Goal: Communication & Community: Answer question/provide support

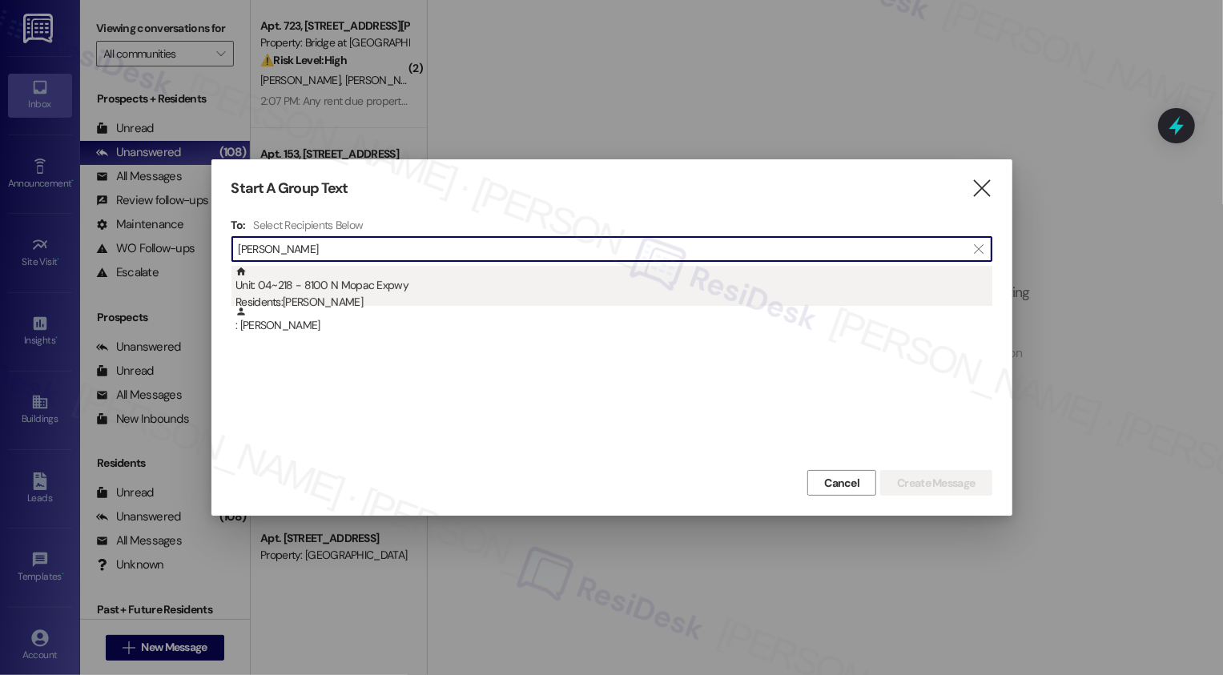
type input "richard pasc"
click at [423, 284] on div "Unit: 04~218 - 8100 N Mopac Expwy Residents: Richard Pascal" at bounding box center [614, 289] width 757 height 46
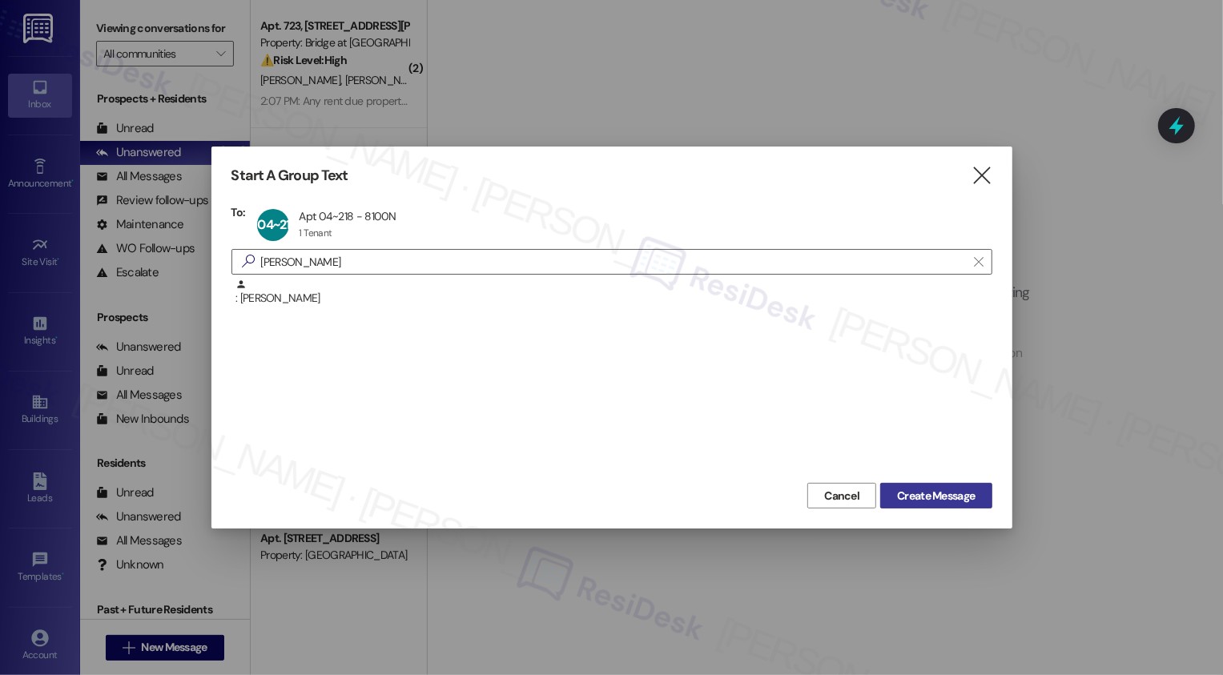
click at [951, 497] on span "Create Message" at bounding box center [936, 496] width 78 height 17
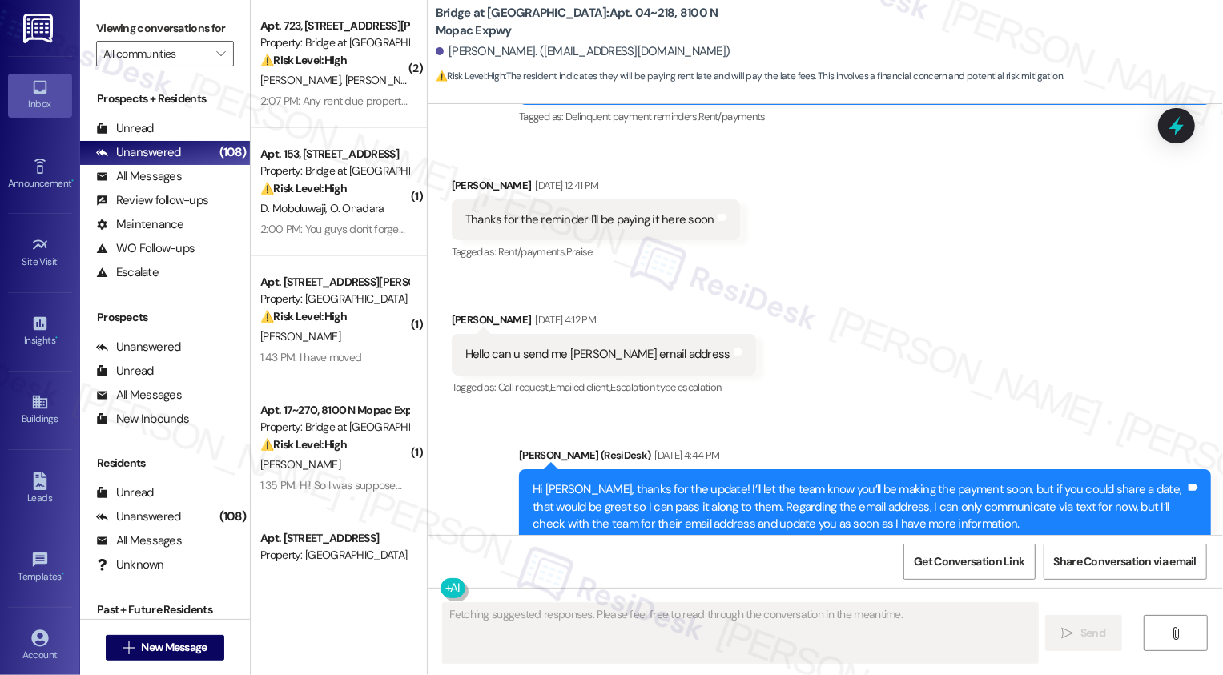
scroll to position [2287, 0]
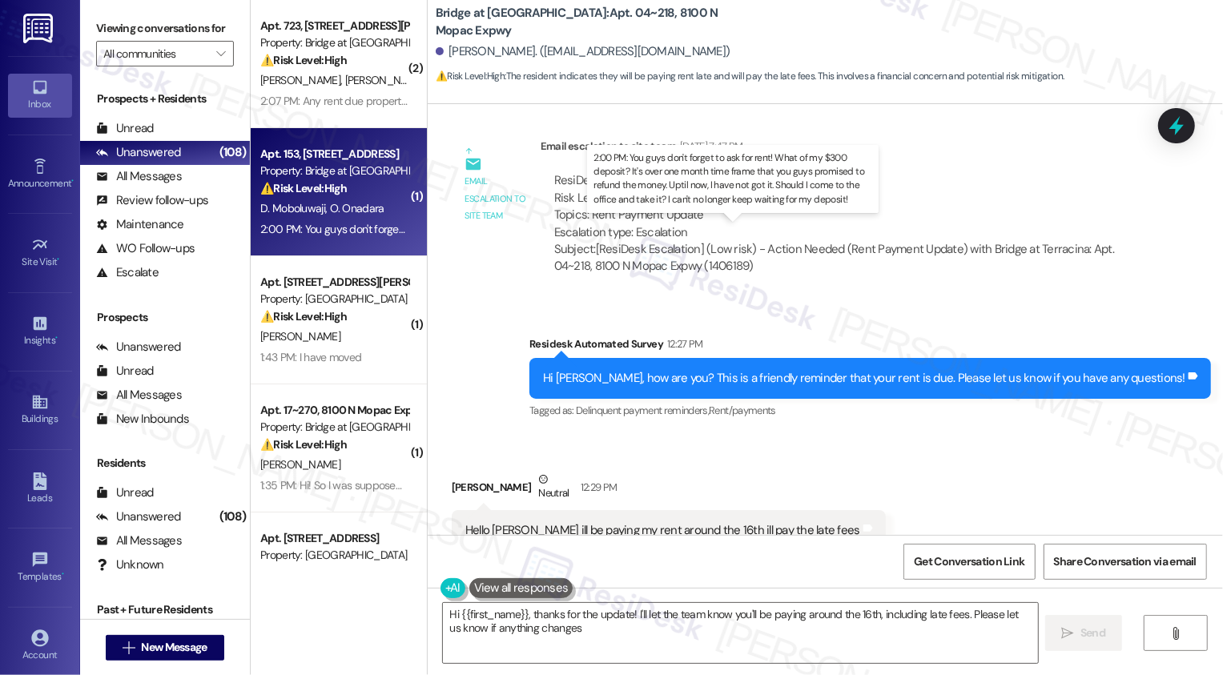
type textarea "Hi {{first_name}}, thanks for the update! I'll let the team know you'll be payi…"
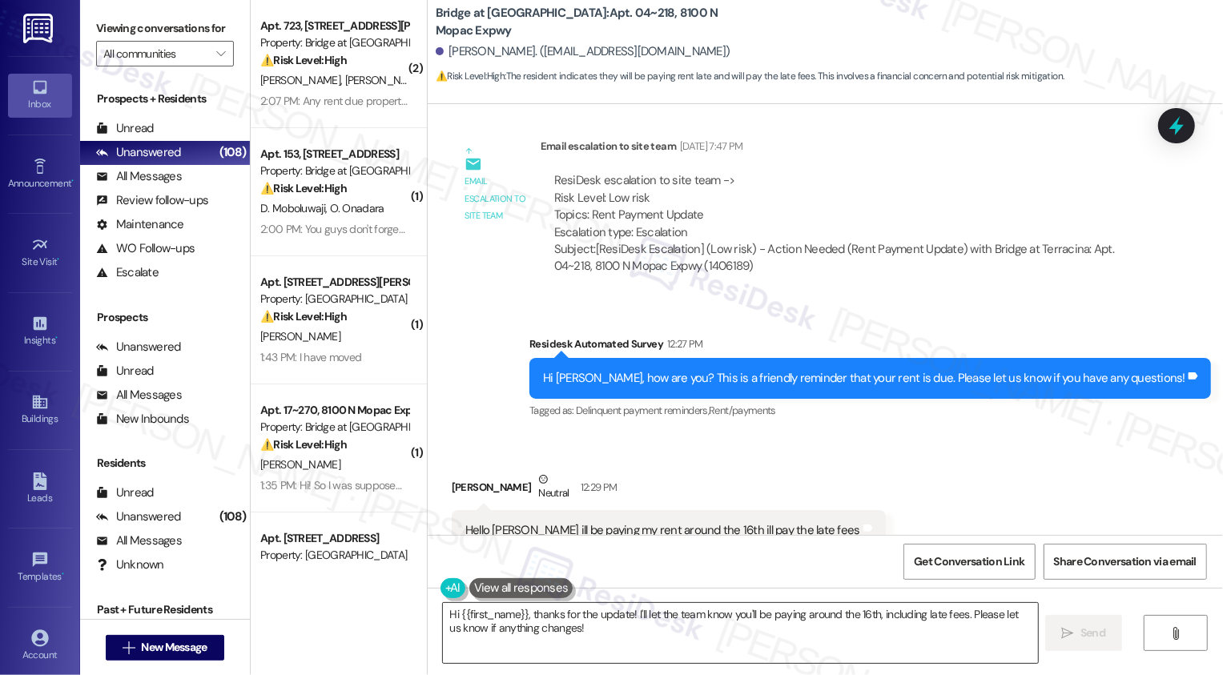
click at [1010, 630] on textarea "Hi {{first_name}}, thanks for the update! I'll let the team know you'll be payi…" at bounding box center [740, 633] width 595 height 60
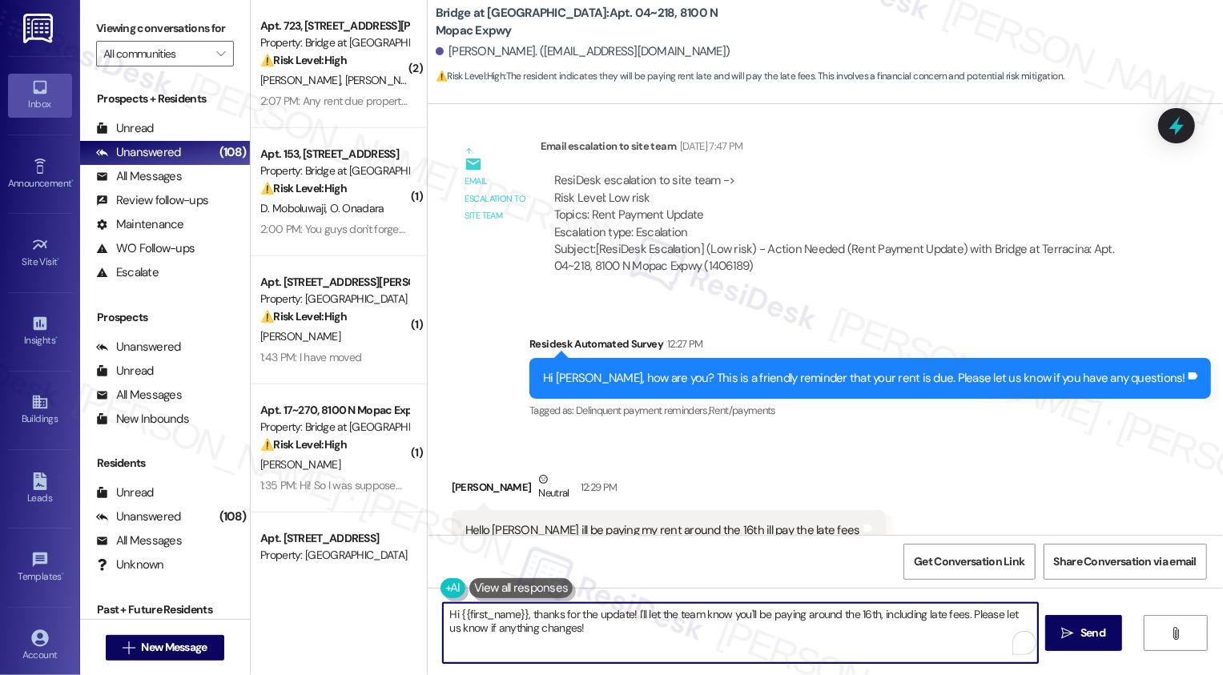
click at [841, 634] on textarea "Hi {{first_name}}, thanks for the update! I'll let the team know you'll be payi…" at bounding box center [740, 633] width 595 height 60
click at [1085, 635] on span "Send" at bounding box center [1087, 633] width 25 height 17
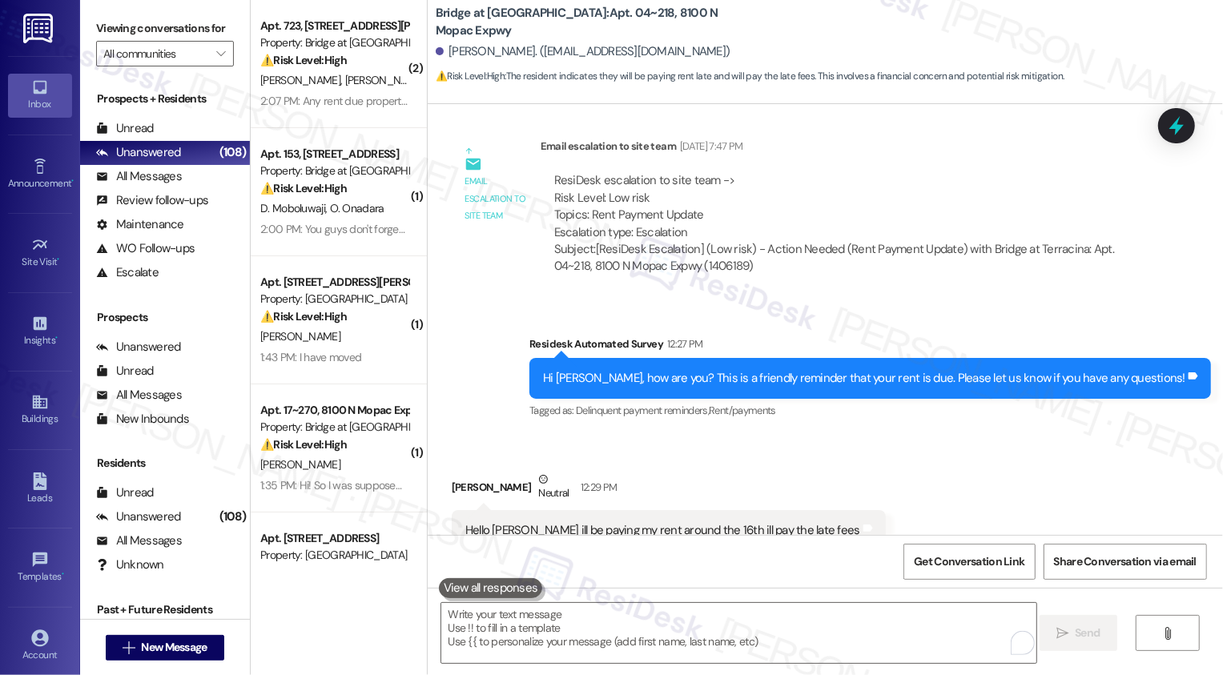
scroll to position [2416, 0]
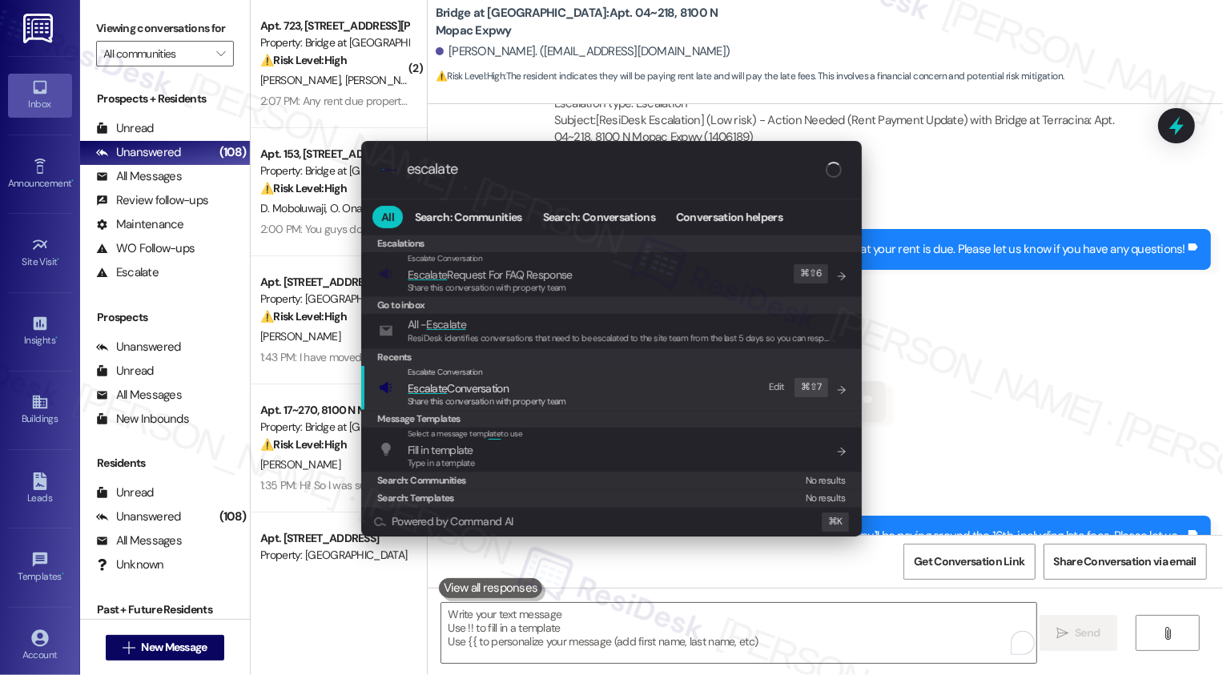
type input "escalate"
click at [499, 393] on span "Escalate Conversation" at bounding box center [458, 388] width 101 height 14
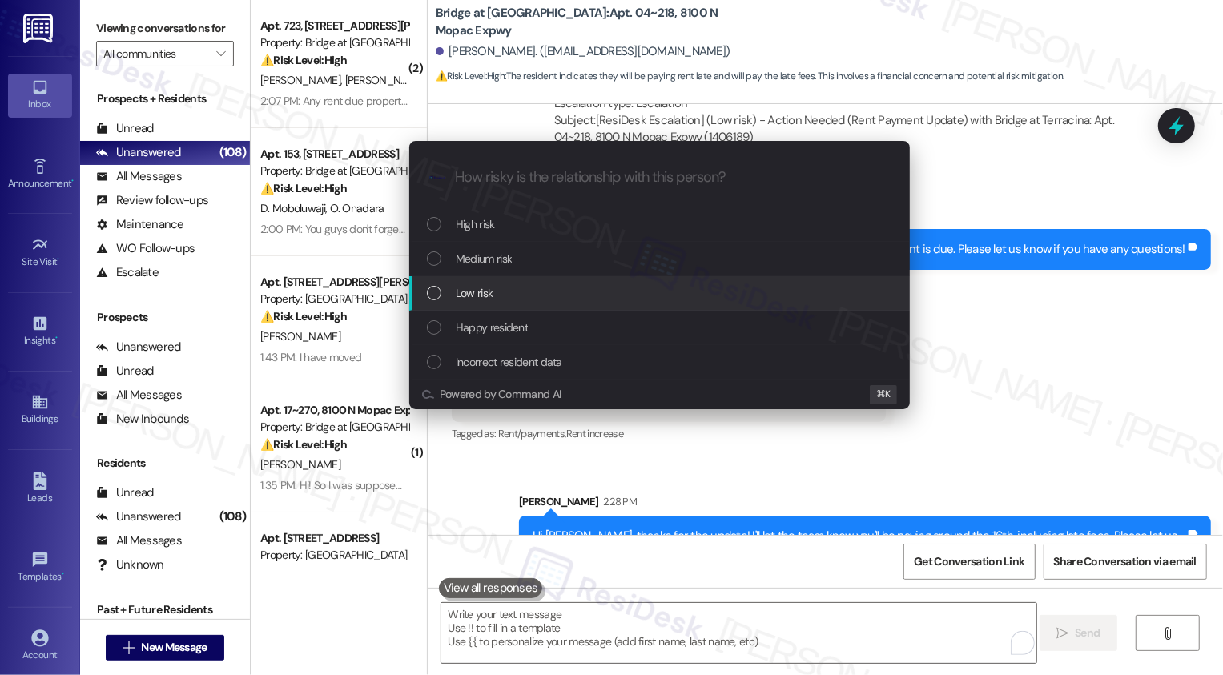
click at [478, 288] on span "Low risk" at bounding box center [474, 293] width 37 height 18
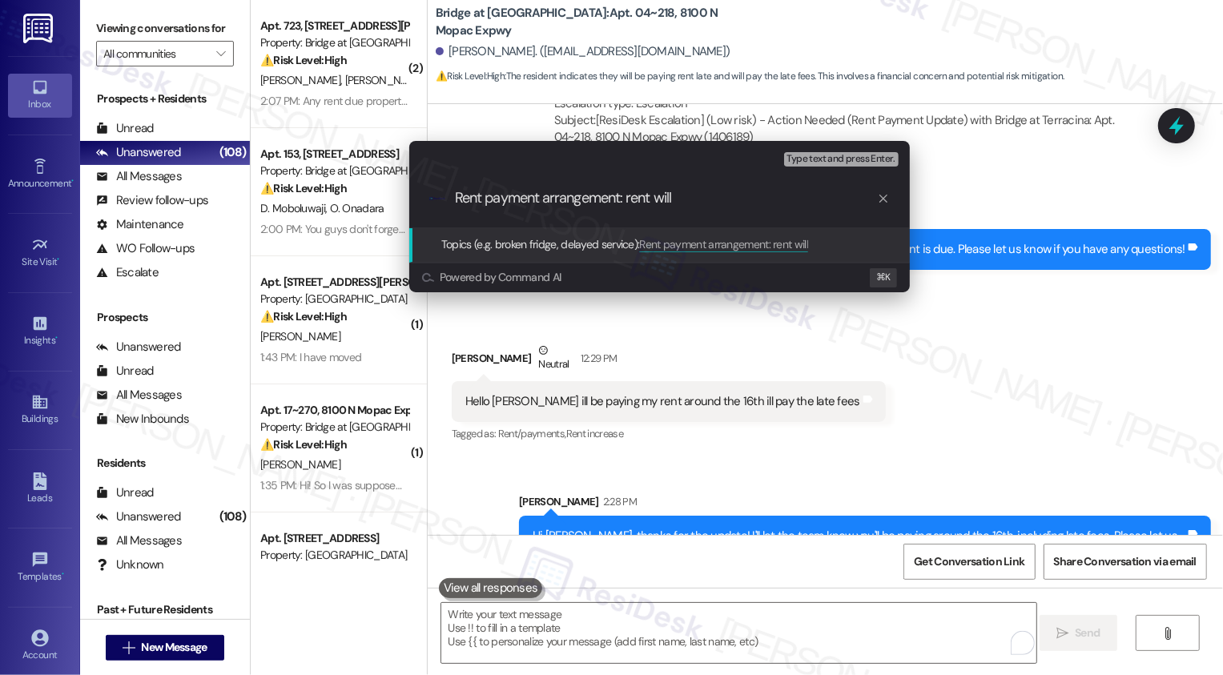
click at [619, 198] on input "Rent payment arrangement: rent will" at bounding box center [666, 198] width 422 height 17
drag, startPoint x: 679, startPoint y: 197, endPoint x: 786, endPoint y: 198, distance: 107.4
click at [785, 198] on input "Rent payment arrangement request: rent will" at bounding box center [666, 198] width 422 height 17
type input "Rent will be paid on the 16th"
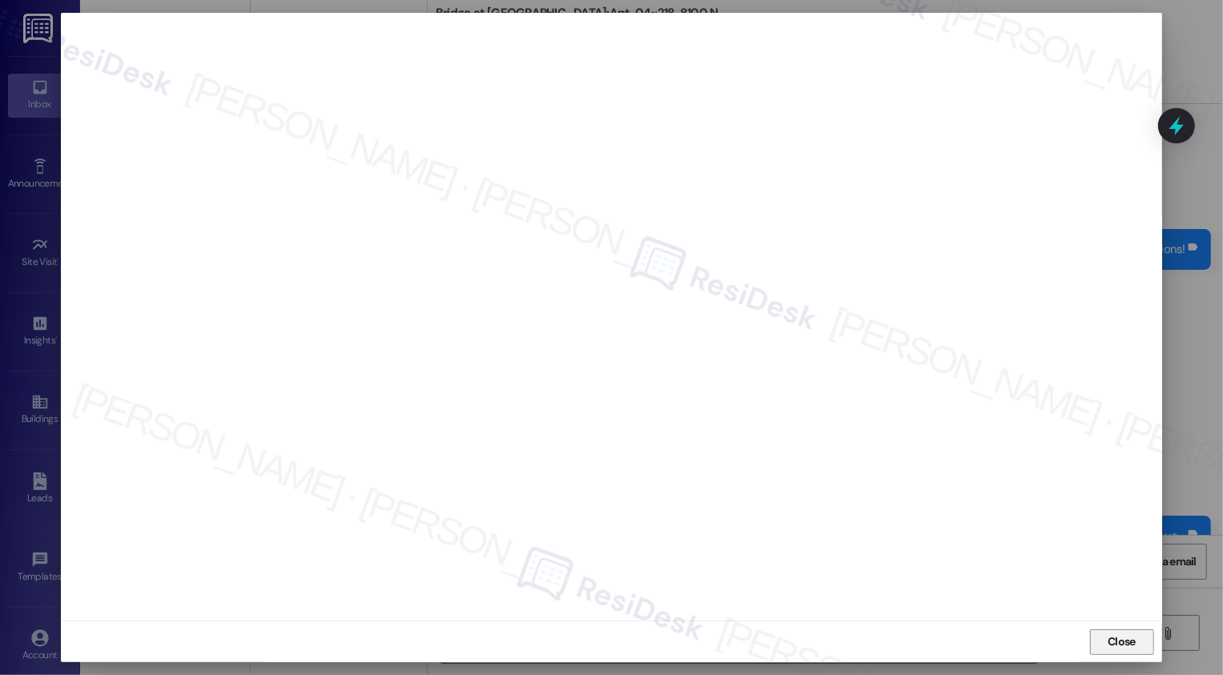
click at [1124, 655] on button "Close" at bounding box center [1122, 643] width 64 height 26
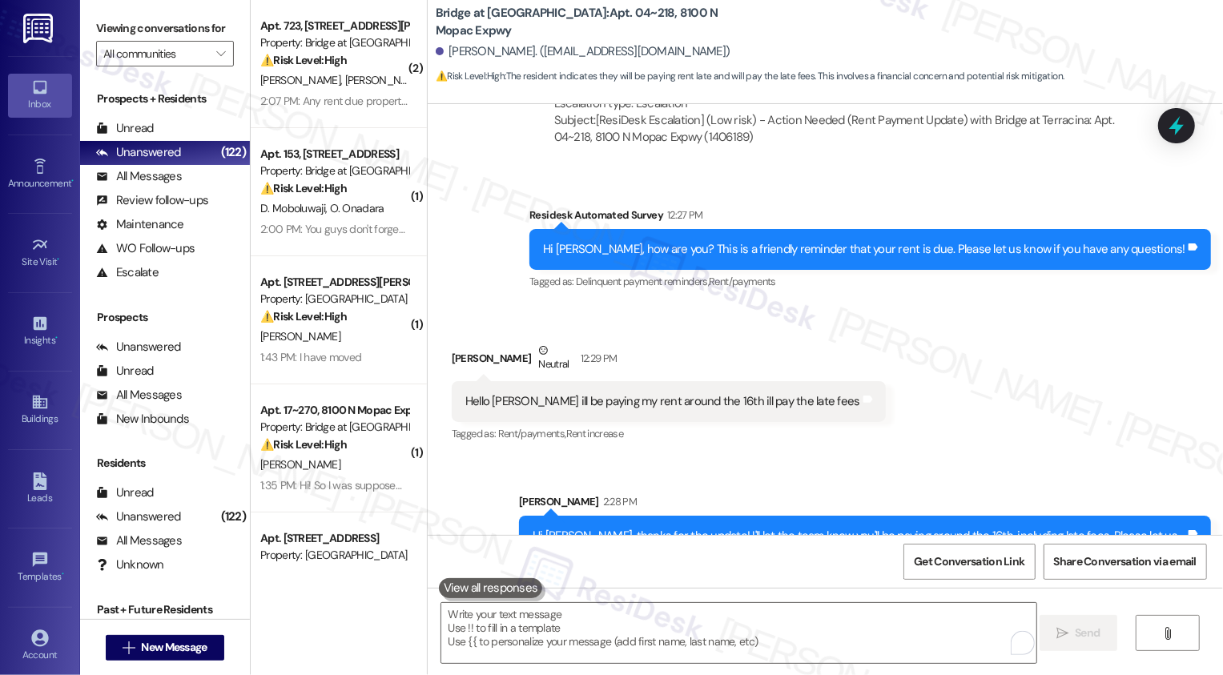
click at [934, 306] on div "Received via SMS Richard Pascal Neutral 12:29 PM Hello Sarah ill be paying my r…" at bounding box center [826, 382] width 796 height 152
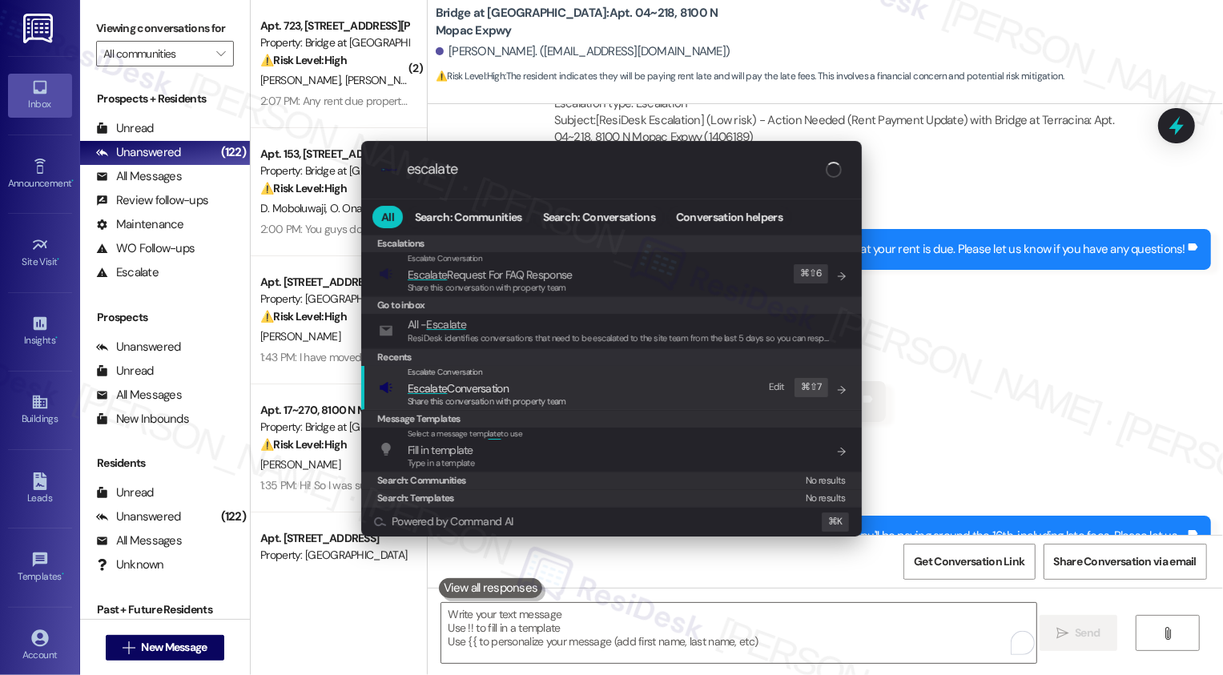
type input "escalate"
click at [558, 386] on span "Escalate Conversation" at bounding box center [487, 389] width 159 height 18
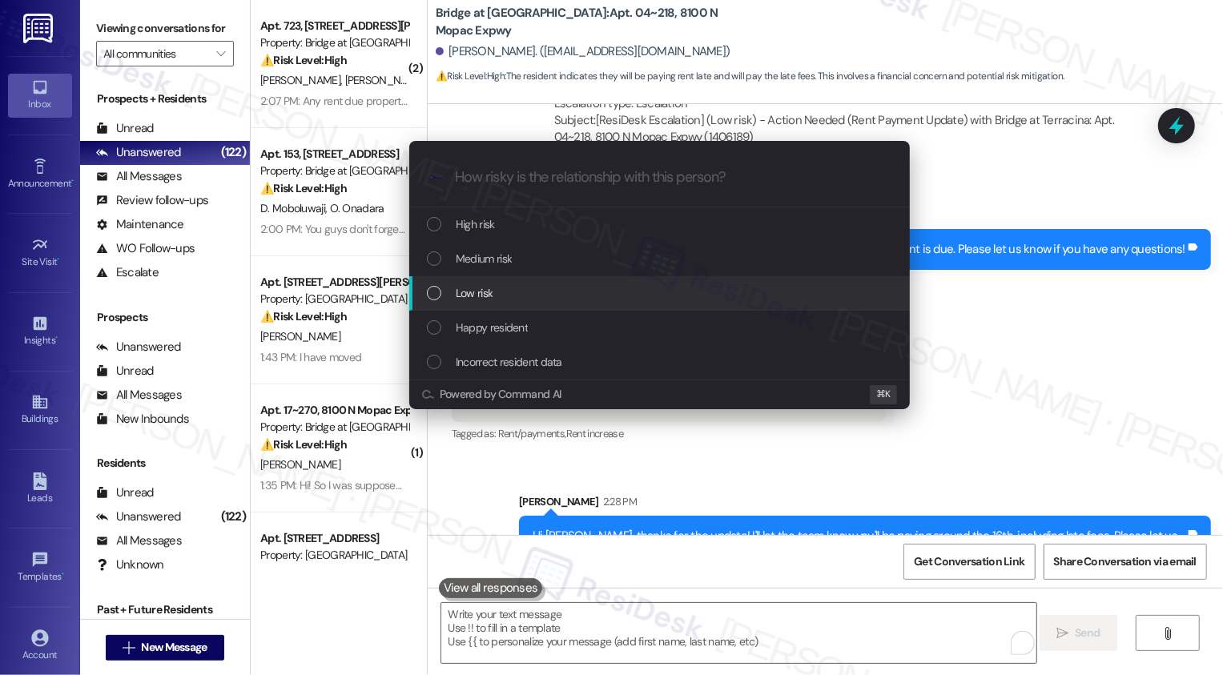
click at [471, 299] on span "Low risk" at bounding box center [474, 293] width 37 height 18
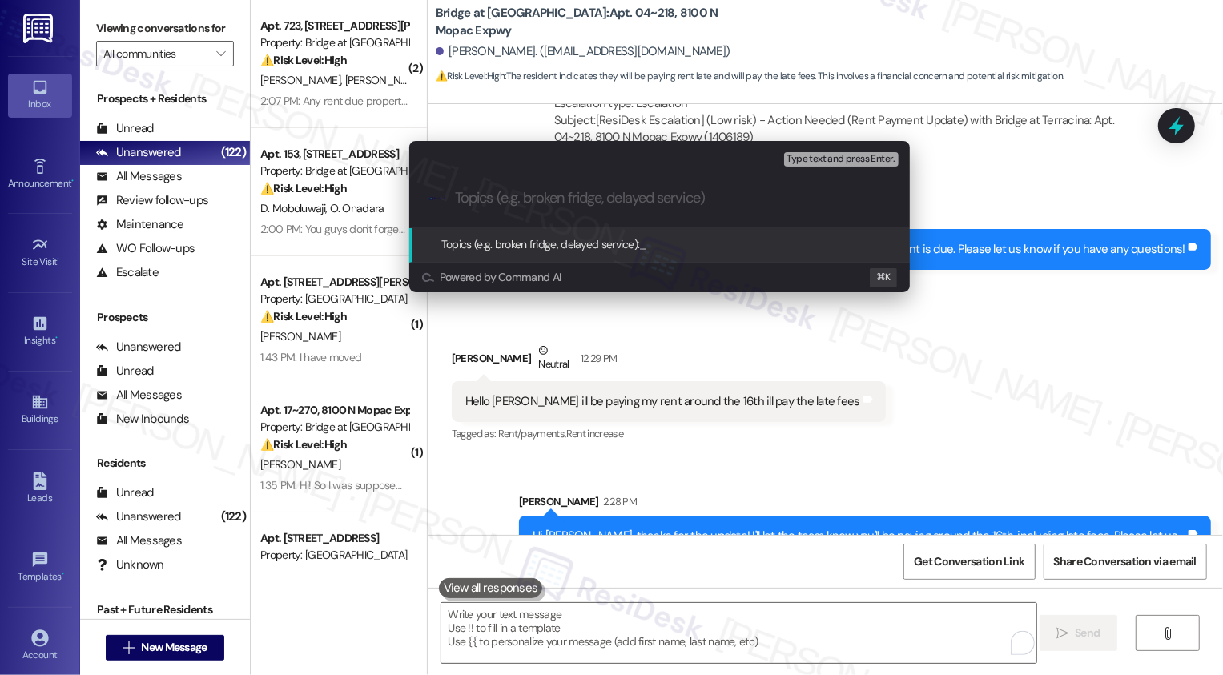
paste input "Rent will be paid on the 16th"
type input "Rent will be paid on the 16th"
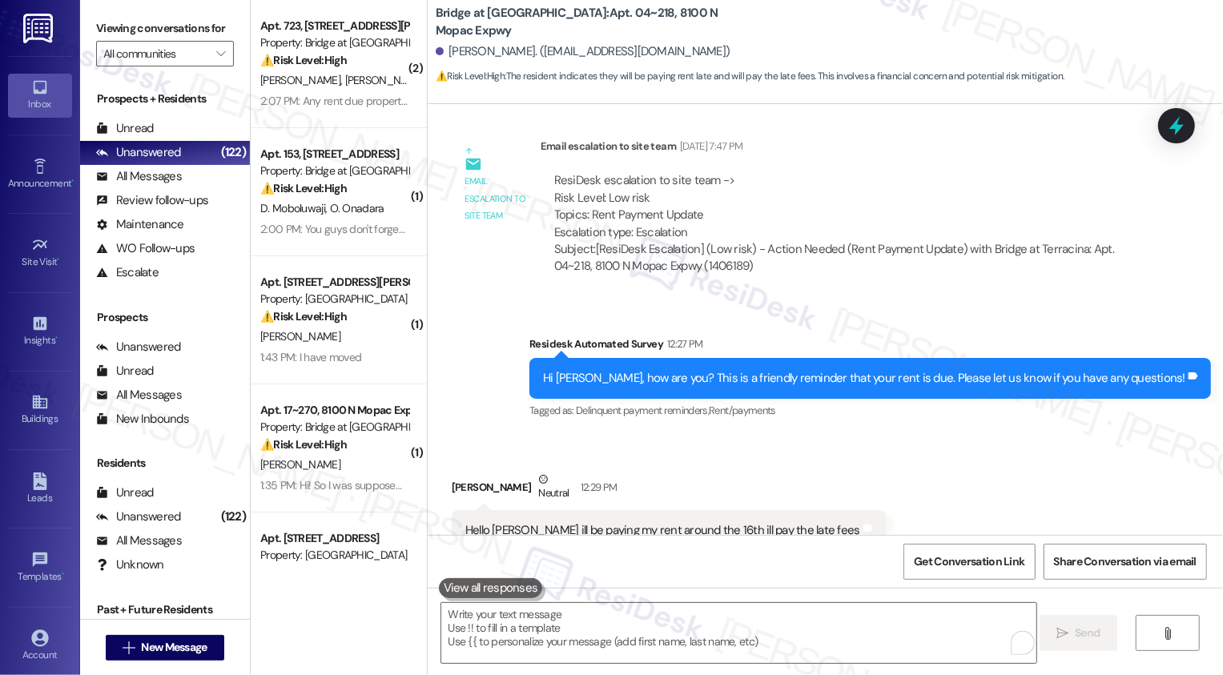
scroll to position [2440, 0]
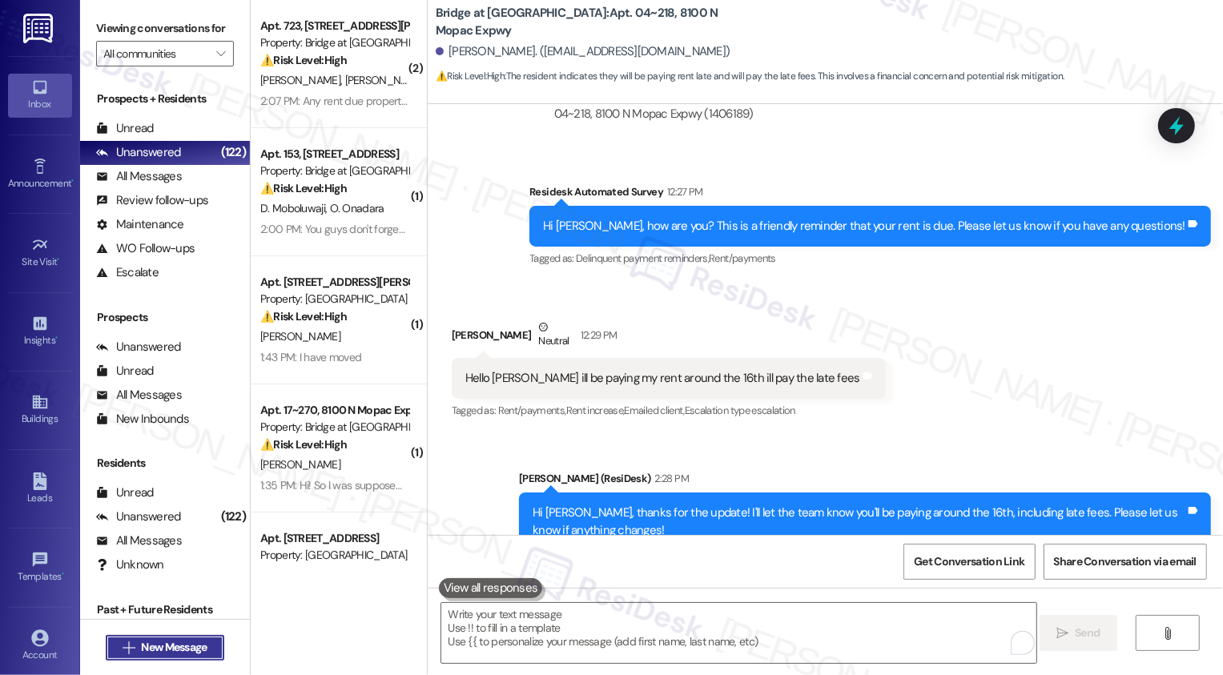
click at [179, 654] on span "New Message" at bounding box center [174, 647] width 66 height 17
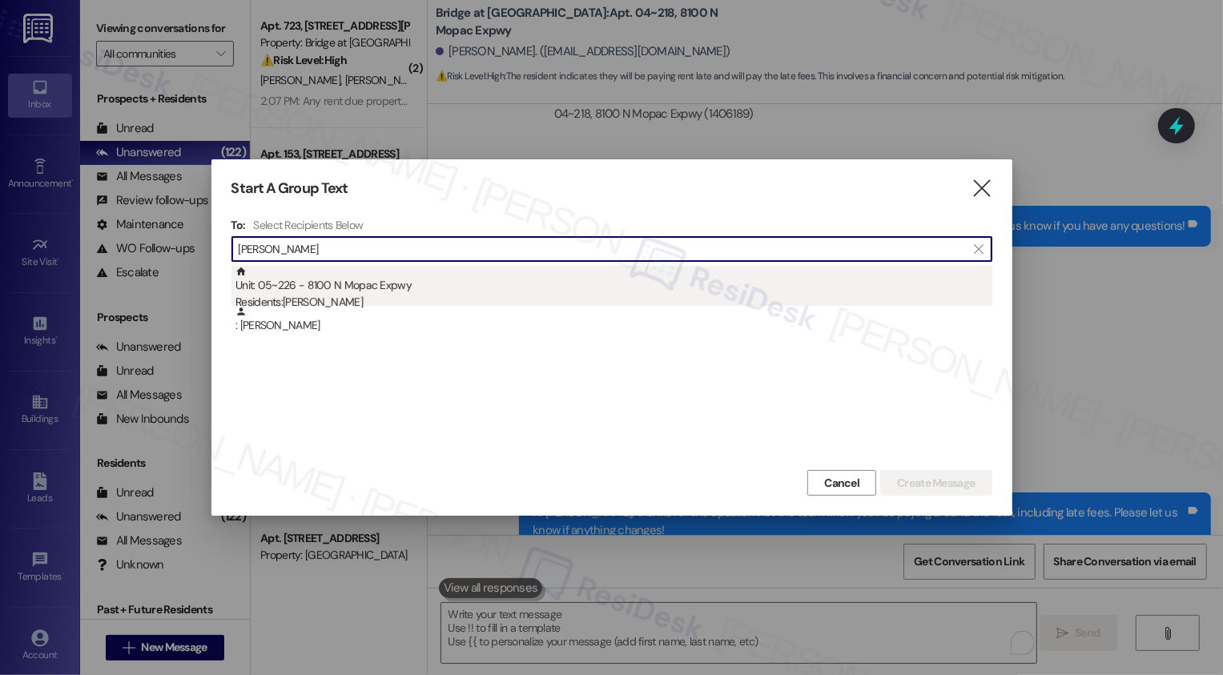
type input "ian sem"
click at [334, 288] on div "Unit: 05~226 - 8100 N Mopac Expwy Residents: Ian Semonis" at bounding box center [614, 289] width 757 height 46
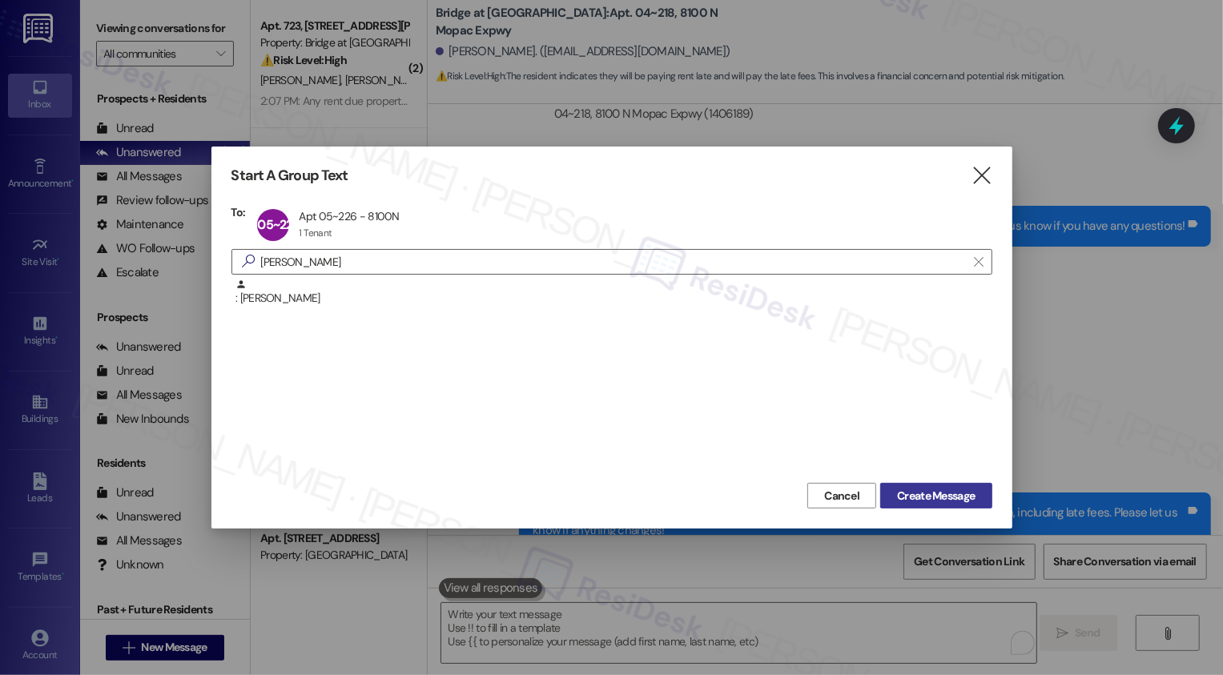
click at [910, 493] on span "Create Message" at bounding box center [936, 496] width 78 height 17
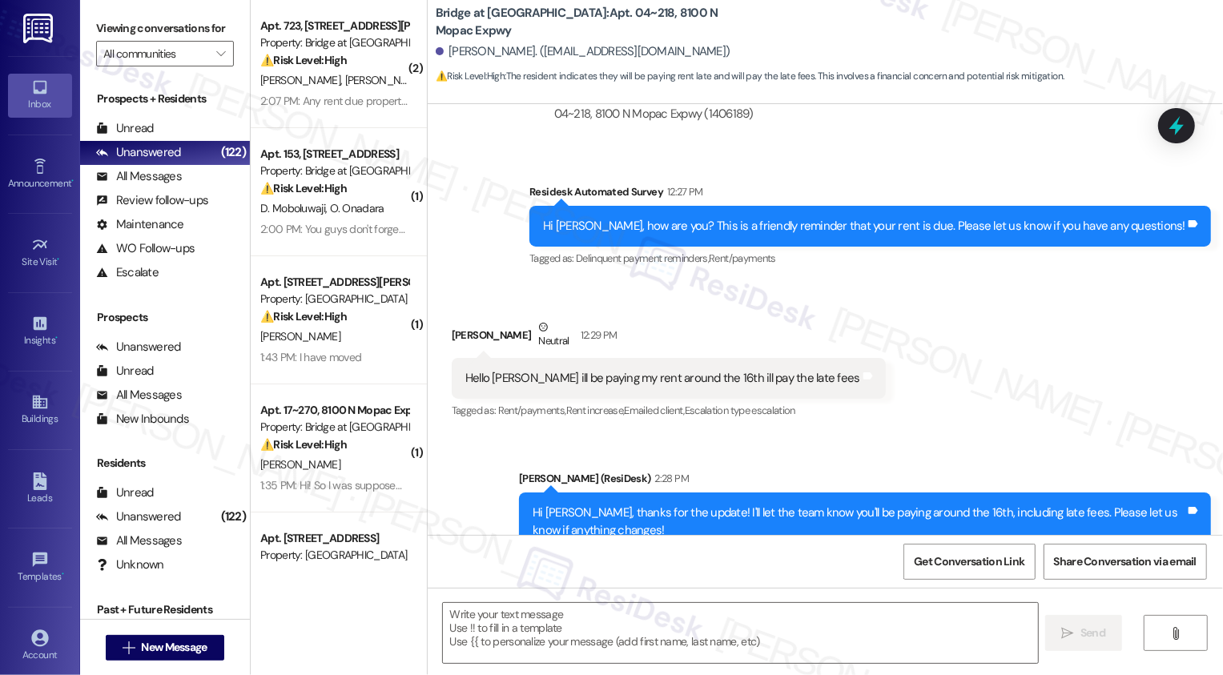
type textarea "Fetching suggested responses. Please feel free to read through the conversation…"
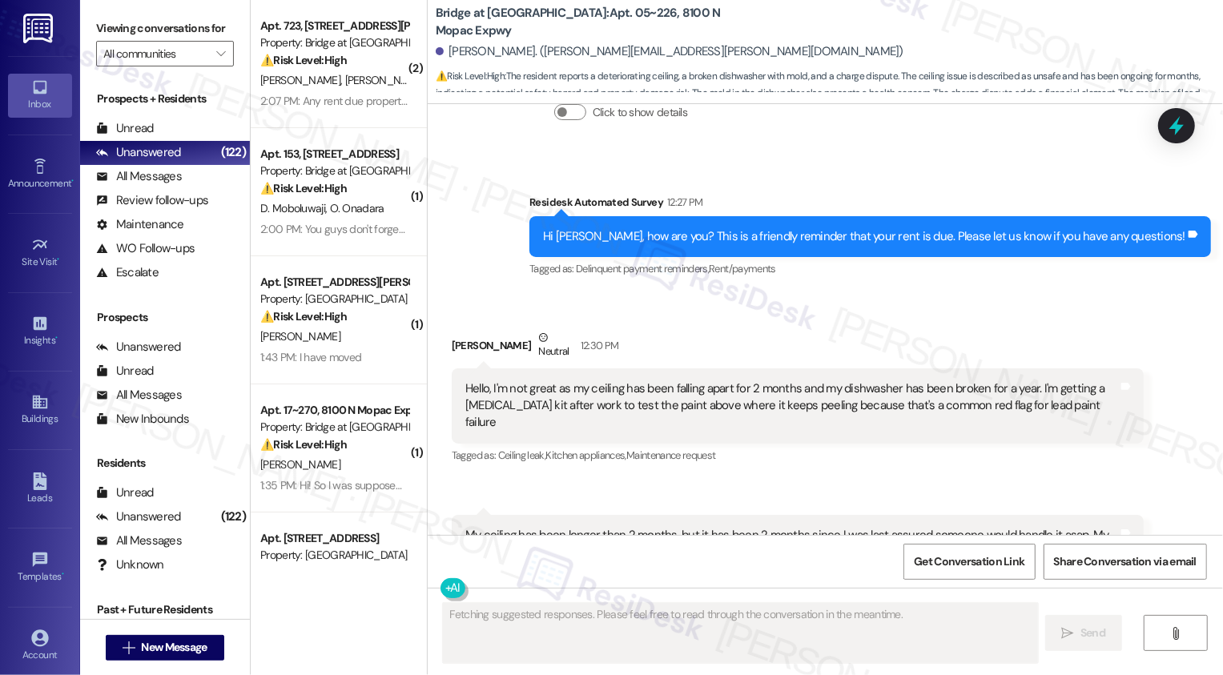
scroll to position [6212, 0]
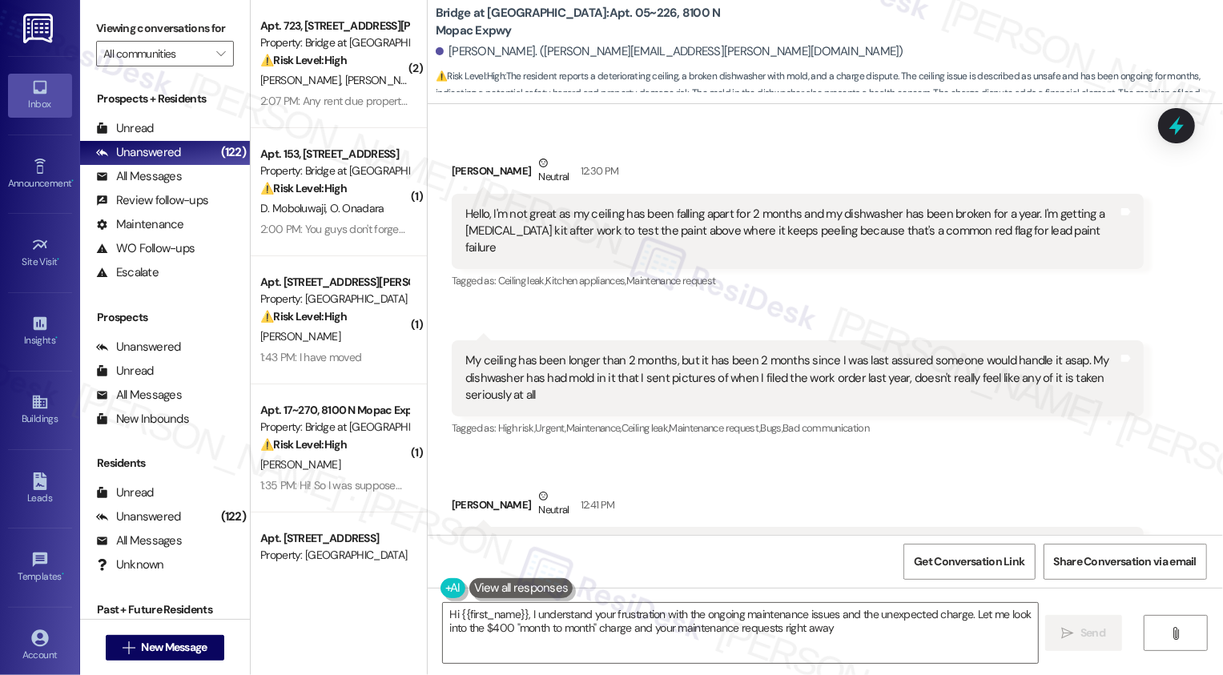
type textarea "Hi {{first_name}}, I understand your frustration with the ongoing maintenance i…"
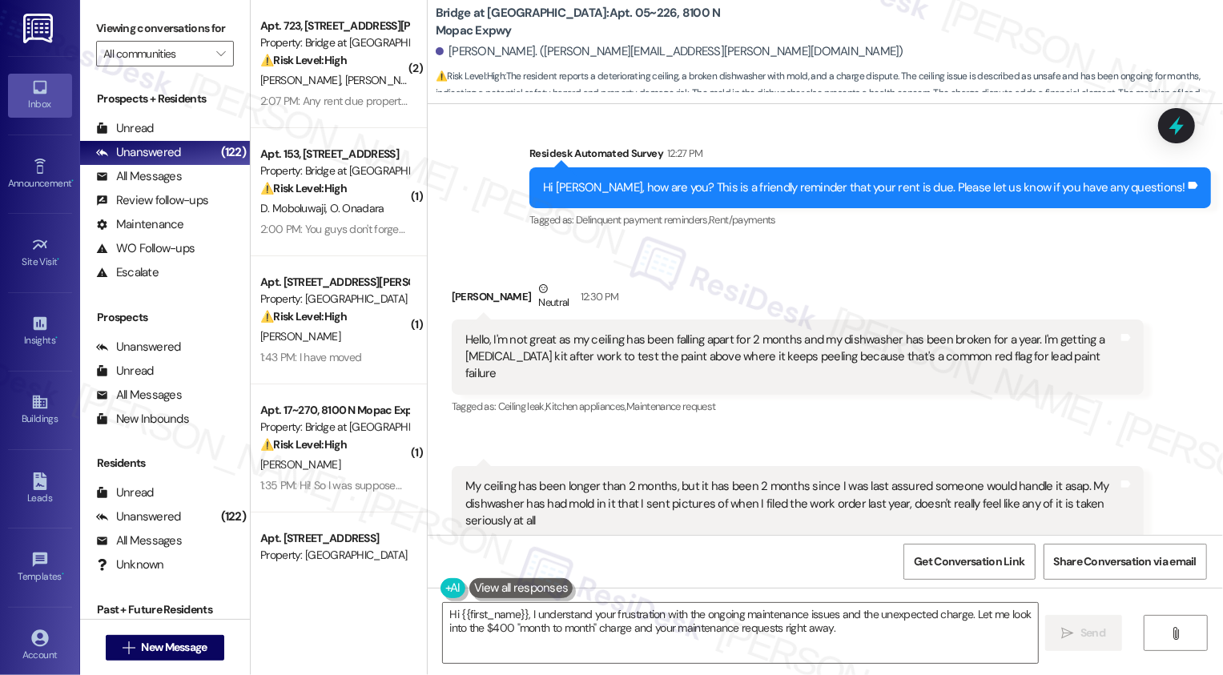
scroll to position [5949, 0]
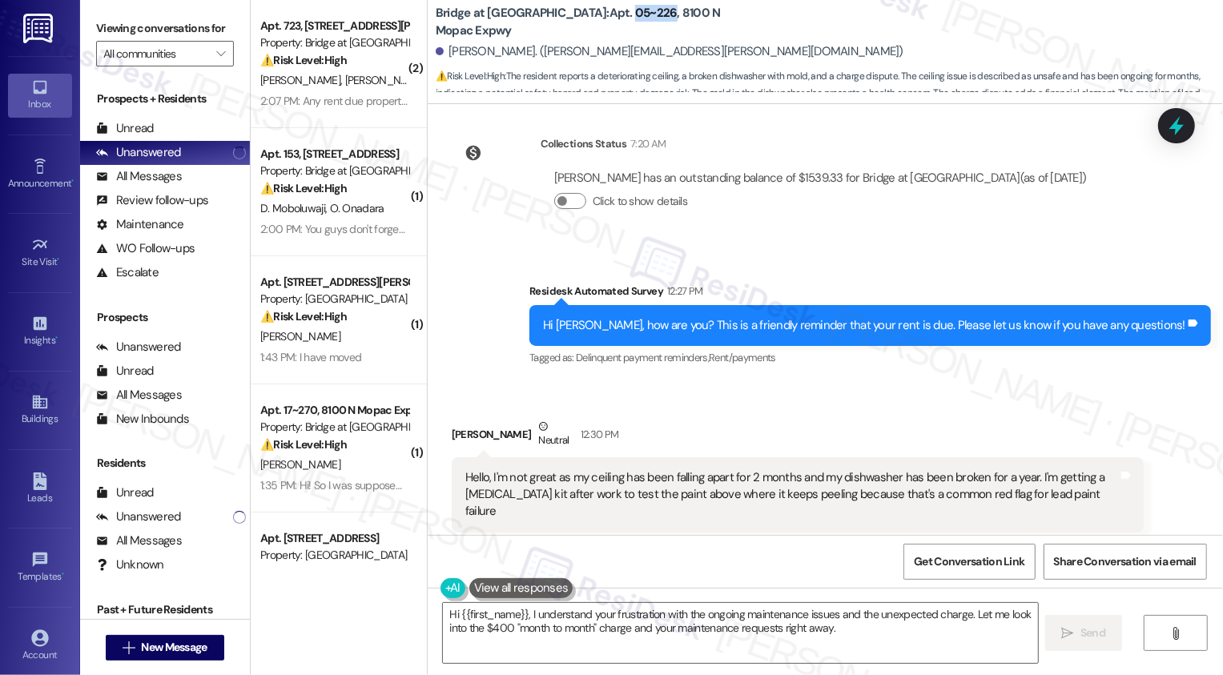
drag, startPoint x: 555, startPoint y: 21, endPoint x: 595, endPoint y: 25, distance: 40.3
click at [595, 25] on b "Bridge at Terracina: Apt. 05~226, 8100 N Mopac Expwy" at bounding box center [596, 22] width 320 height 34
copy b "05~226"
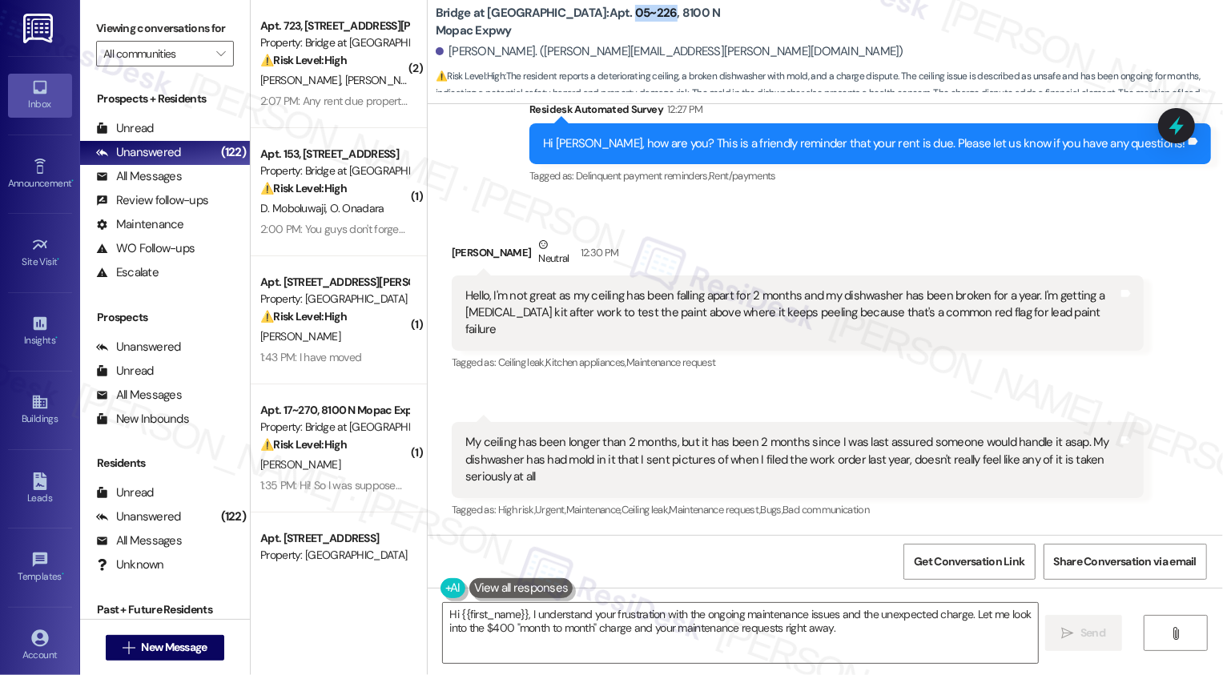
scroll to position [5862, 0]
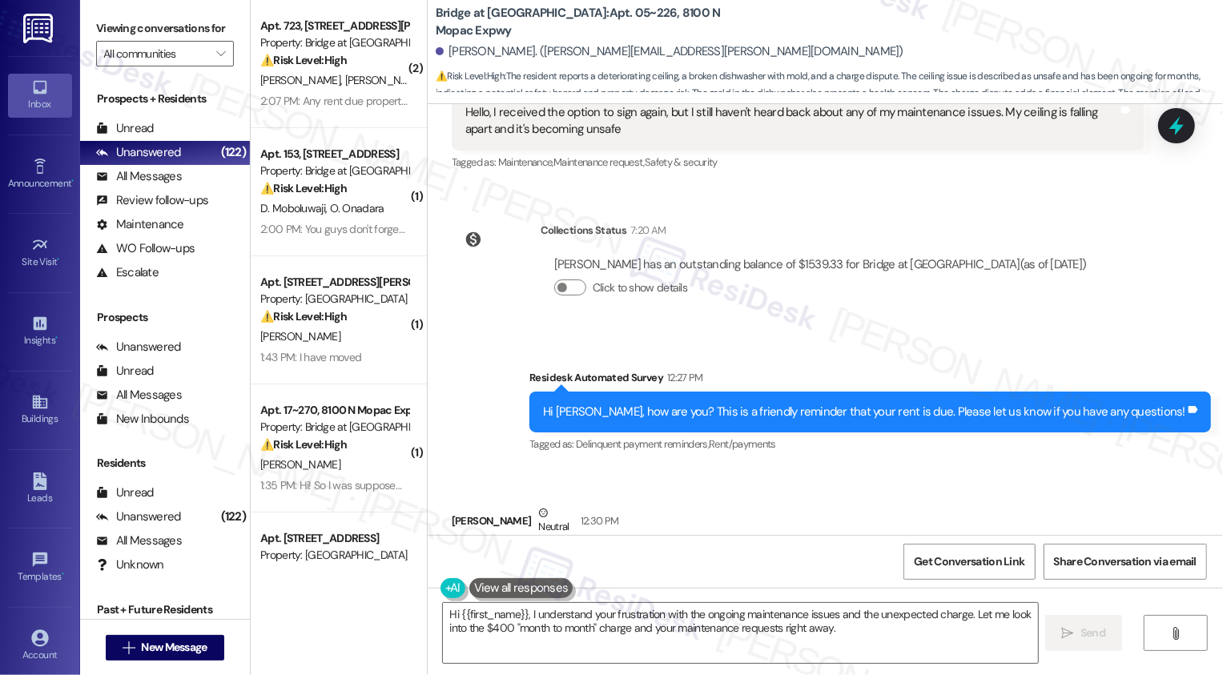
click at [612, 369] on div "Residesk Automated Survey 12:27 PM" at bounding box center [871, 380] width 682 height 22
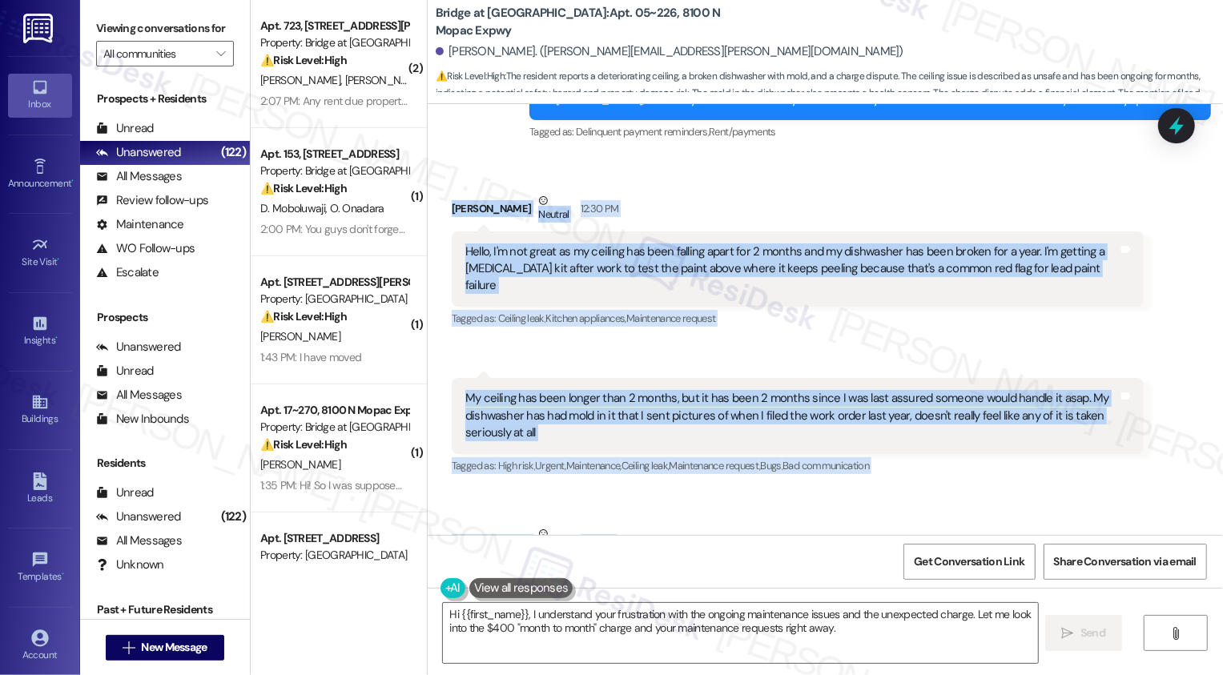
scroll to position [6213, 0]
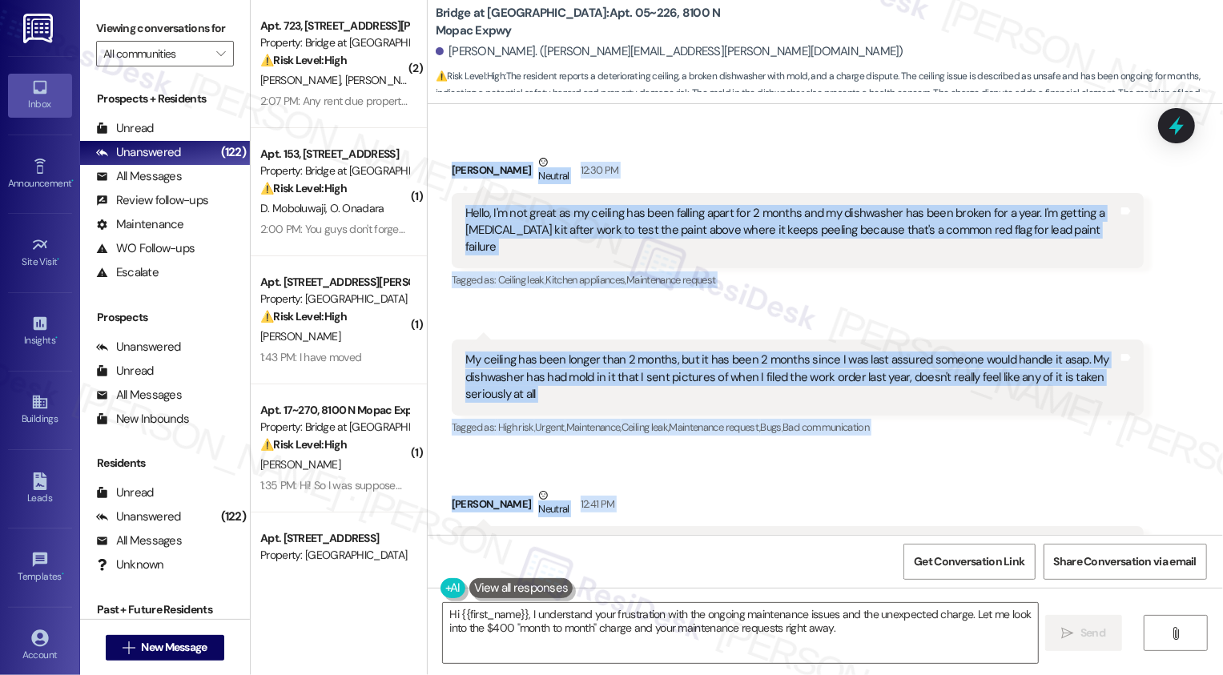
drag, startPoint x: 439, startPoint y: 449, endPoint x: 727, endPoint y: 479, distance: 289.9
click at [727, 479] on div "Received via SMS Ian Semonis Neutral 12:30 PM Hello, I'm not great as my ceilin…" at bounding box center [826, 369] width 796 height 502
copy div "Ian Semonis Neutral 12:30 PM Hello, I'm not great as my ceiling has been fallin…"
click at [542, 623] on textarea "Hi {{first_name}}, I understand your frustration with the ongoing maintenance i…" at bounding box center [740, 633] width 595 height 60
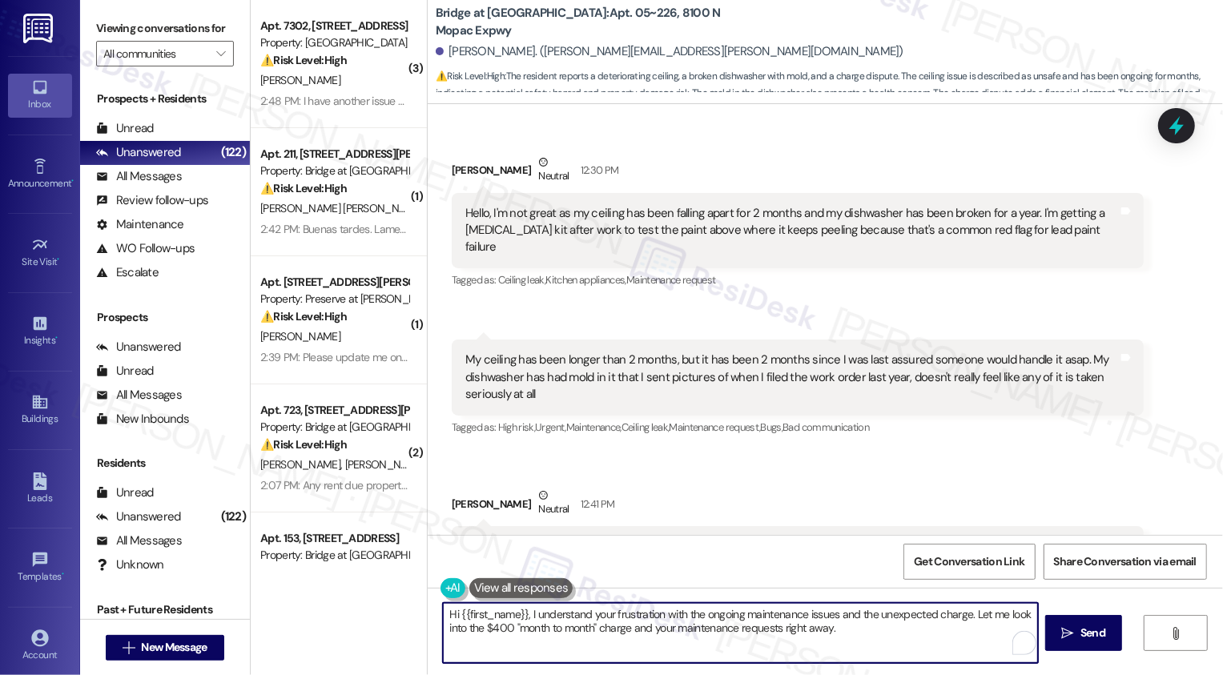
click at [565, 627] on textarea "Hi {{first_name}}, I understand your frustration with the ongoing maintenance i…" at bounding box center [740, 633] width 595 height 60
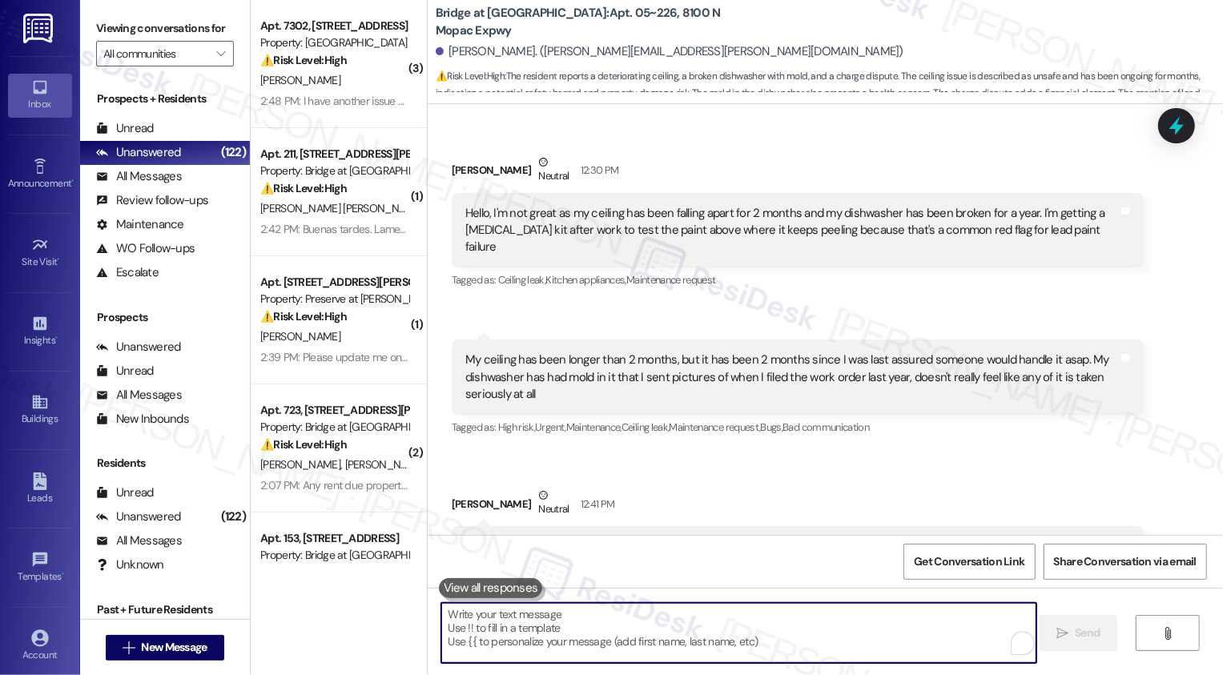
paste textarea "Hi Ian, thank you for sharing all of this with me"
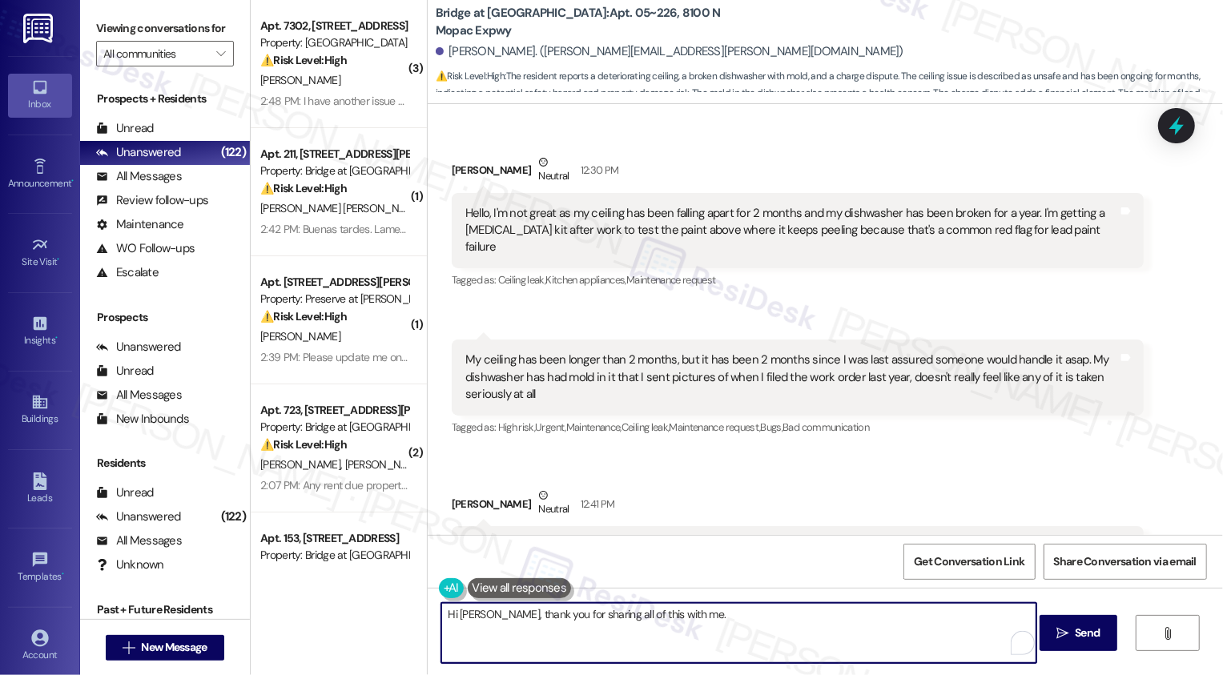
click at [692, 639] on textarea "Hi Ian, thank you for sharing all of this with me." at bounding box center [738, 633] width 595 height 60
paste textarea "appreciate you being so clear about what’s been going on. I’ll make sure your c…"
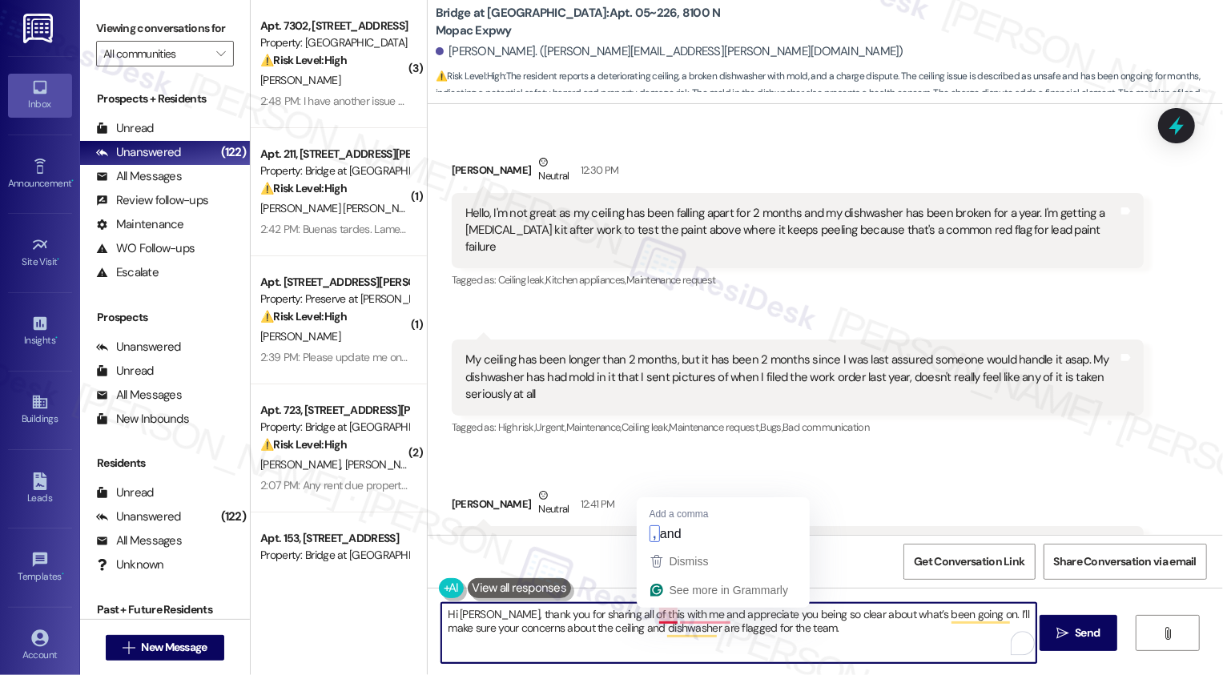
click at [665, 611] on textarea "Hi Ian, thank you for sharing all of this with me and appreciate you being so c…" at bounding box center [738, 633] width 595 height 60
click at [808, 637] on textarea "Hi Ian, thank you for sharing all of this with me and I appreciate you being so…" at bounding box center [738, 633] width 595 height 60
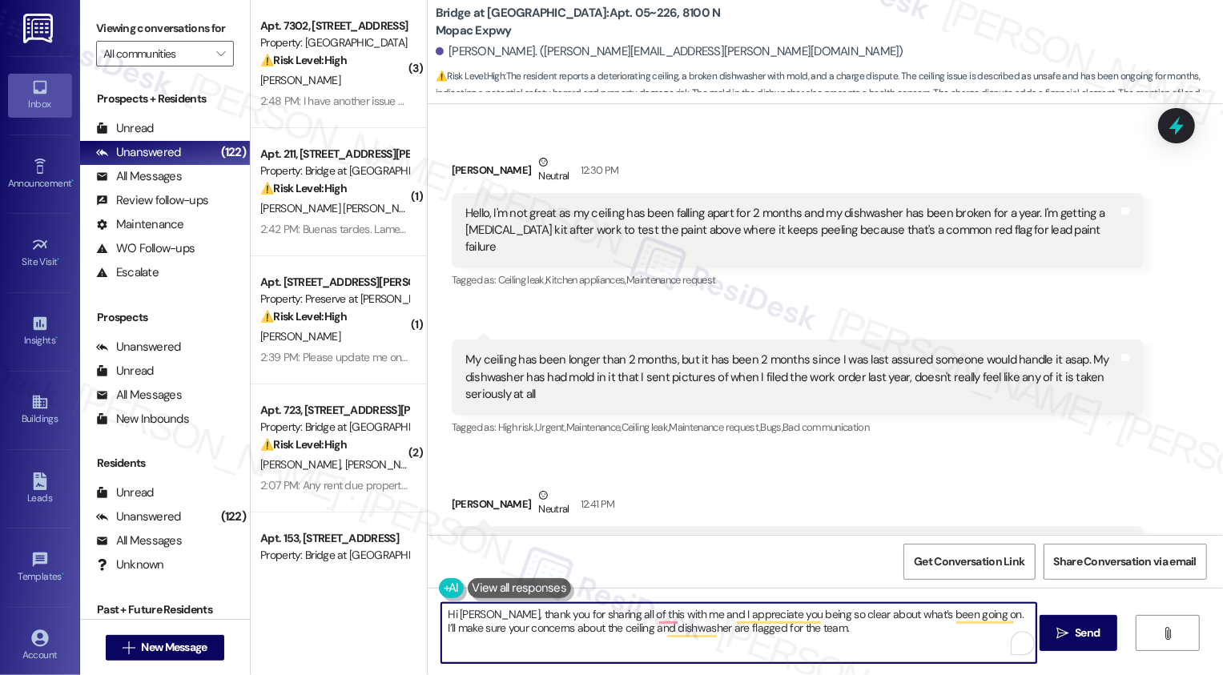
paste textarea "As for the $400, that’s the month-to-month fee"
drag, startPoint x: 756, startPoint y: 629, endPoint x: 784, endPoint y: 675, distance: 53.9
click at [784, 675] on div "Hi Ian, thank you for sharing all of this with me and I appreciate you being so…" at bounding box center [826, 648] width 796 height 120
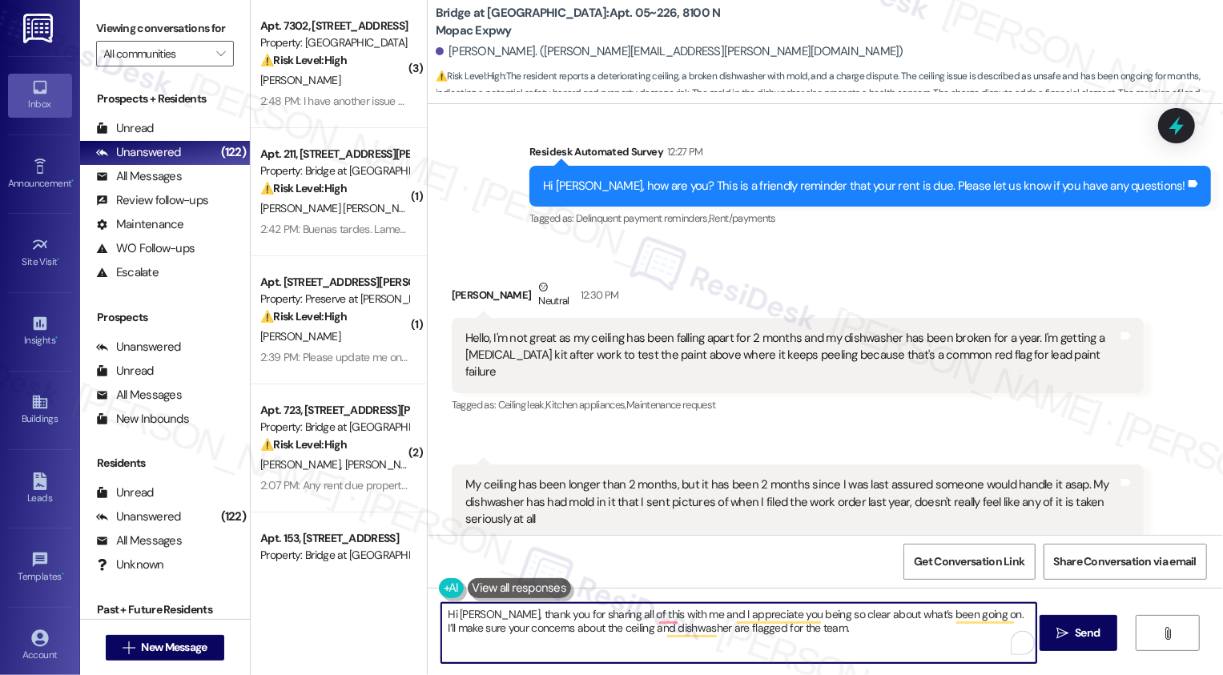
scroll to position [6090, 0]
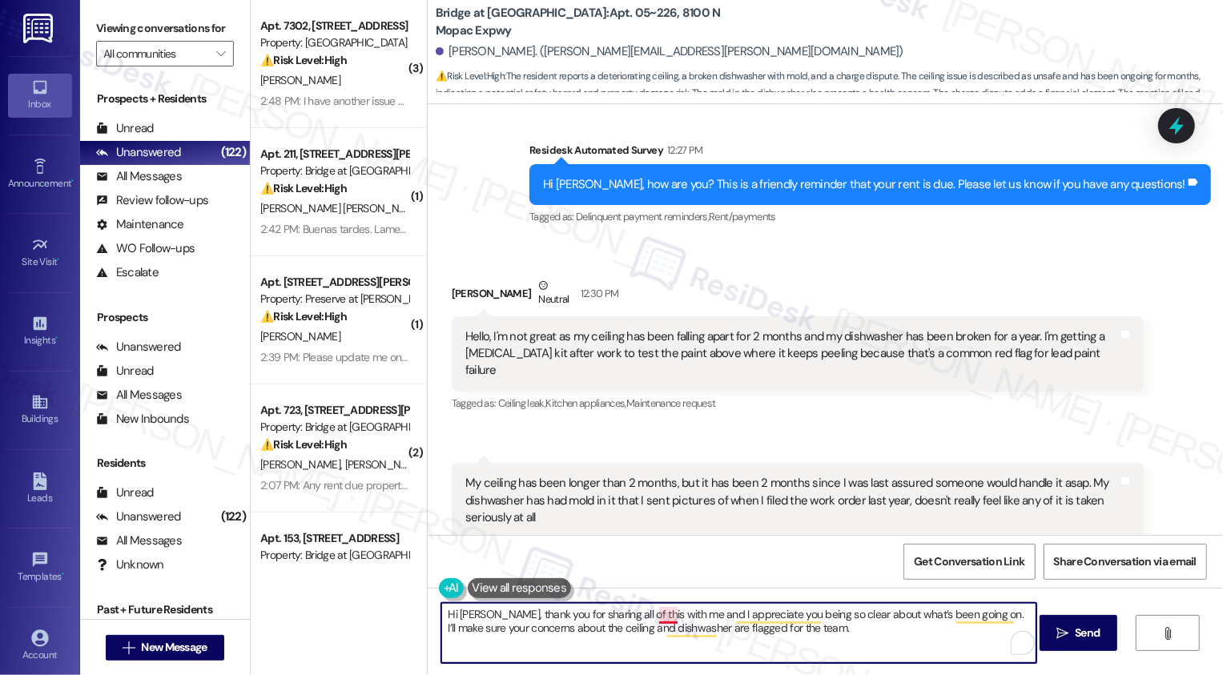
click at [655, 618] on textarea "Hi Ian, thank you for sharing all of this with me and I appreciate you being so…" at bounding box center [738, 633] width 595 height 60
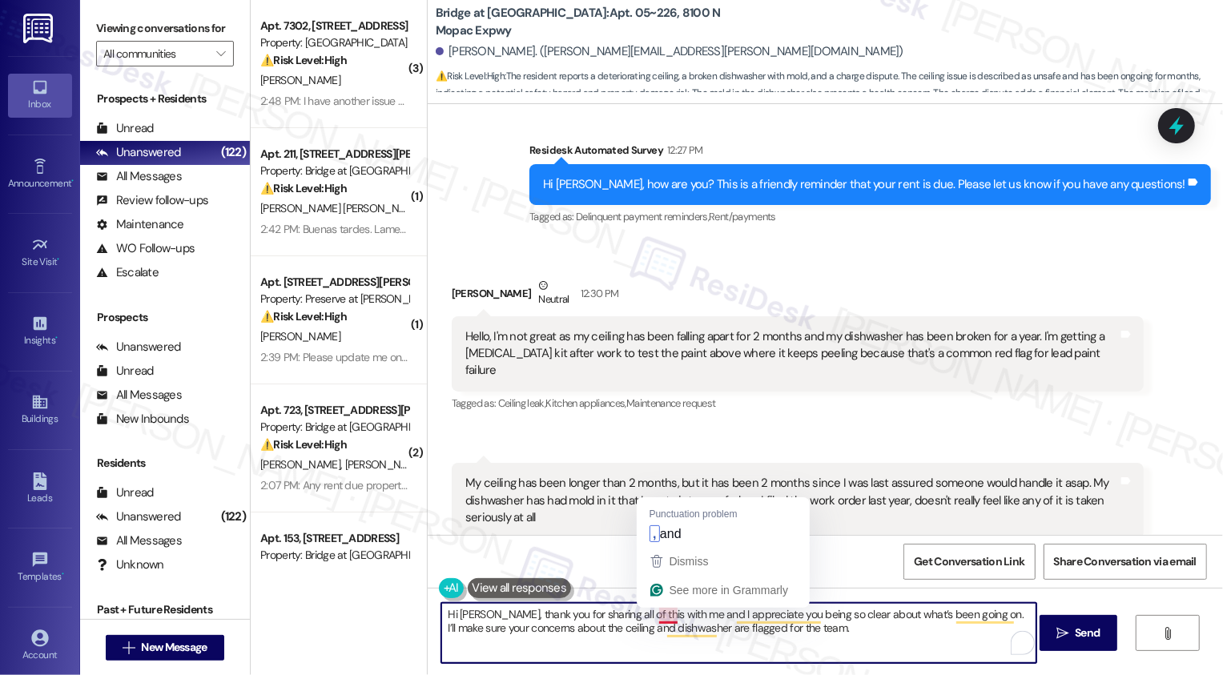
click at [809, 641] on textarea "Hi Ian, thank you for sharing all of this with me and I appreciate you being so…" at bounding box center [738, 633] width 595 height 60
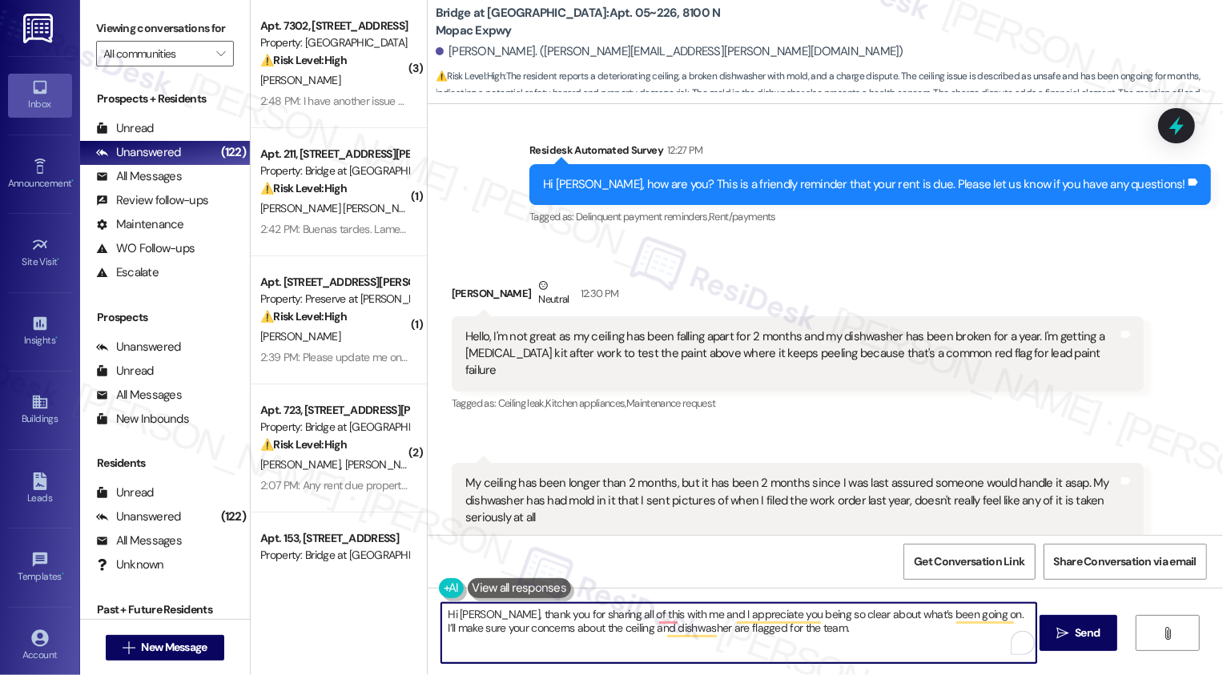
click at [818, 639] on textarea "Hi Ian, thank you for sharing all of this with me and I appreciate you being so…" at bounding box center [738, 633] width 595 height 60
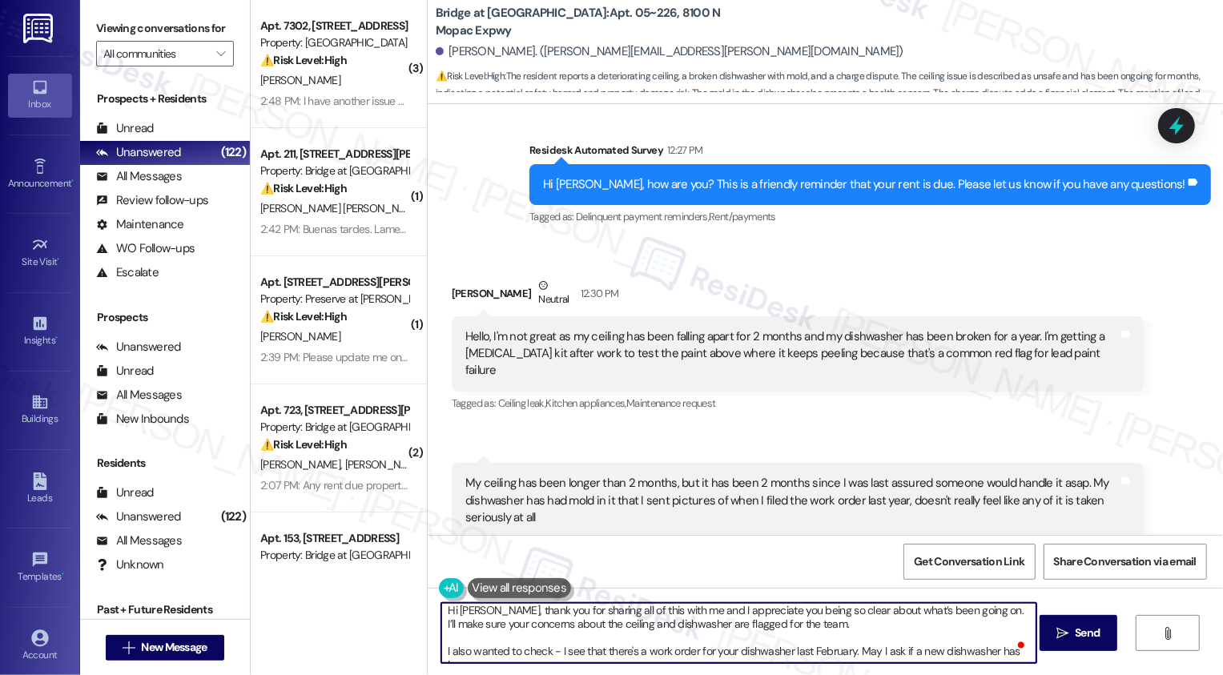
scroll to position [14, 0]
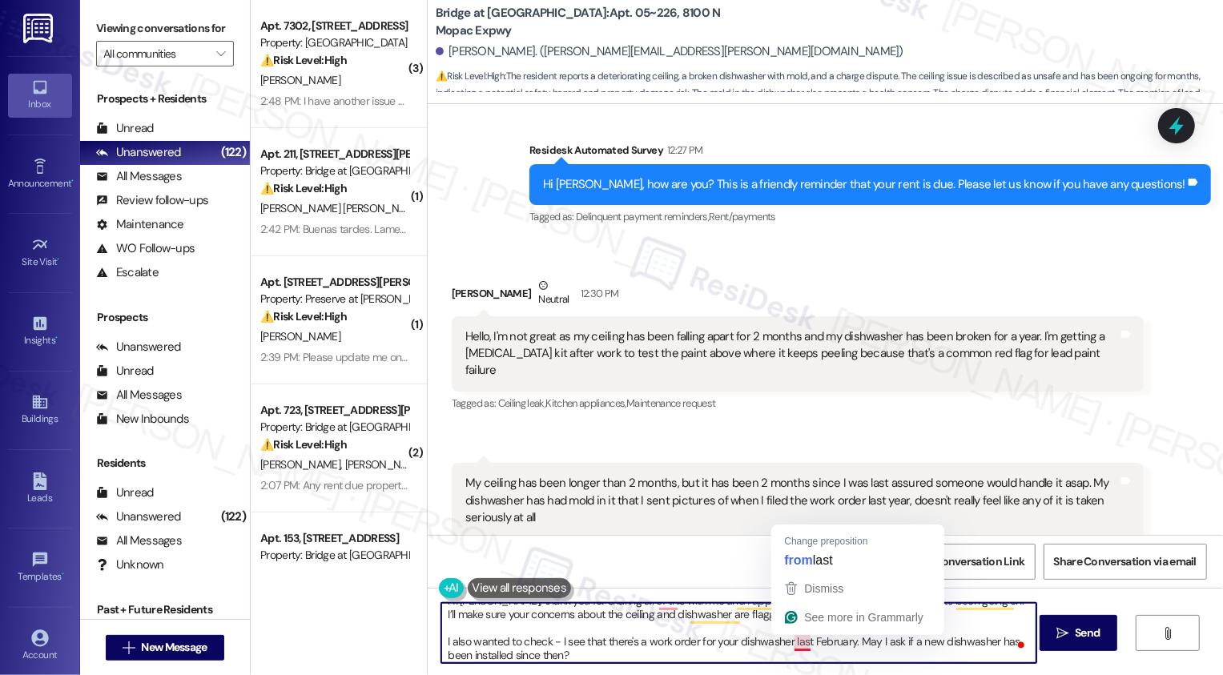
click at [790, 639] on textarea "Hi Ian, thank you for sharing all of this with me and I appreciate you being so…" at bounding box center [738, 633] width 595 height 60
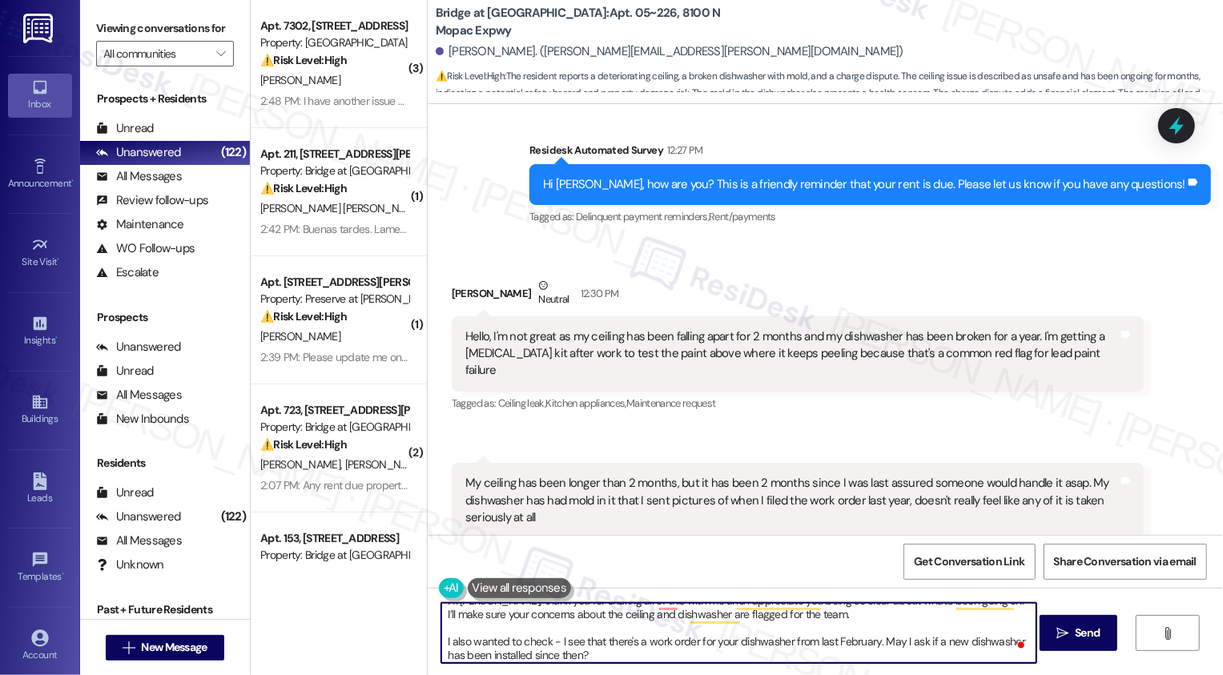
click at [605, 475] on div "My ceiling has been longer than 2 months, but it has been 2 months since I was …" at bounding box center [791, 500] width 653 height 51
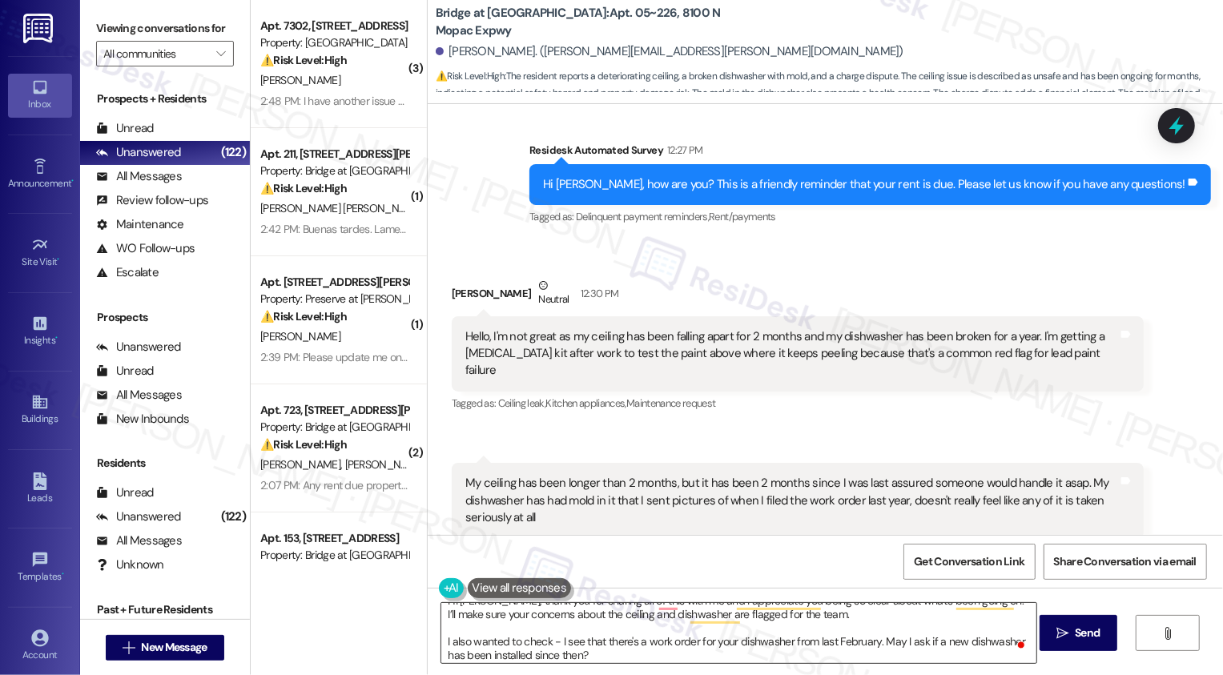
click at [877, 641] on textarea "Hi Ian, thank you for sharing all of this with me and I appreciate you being so…" at bounding box center [738, 633] width 595 height 60
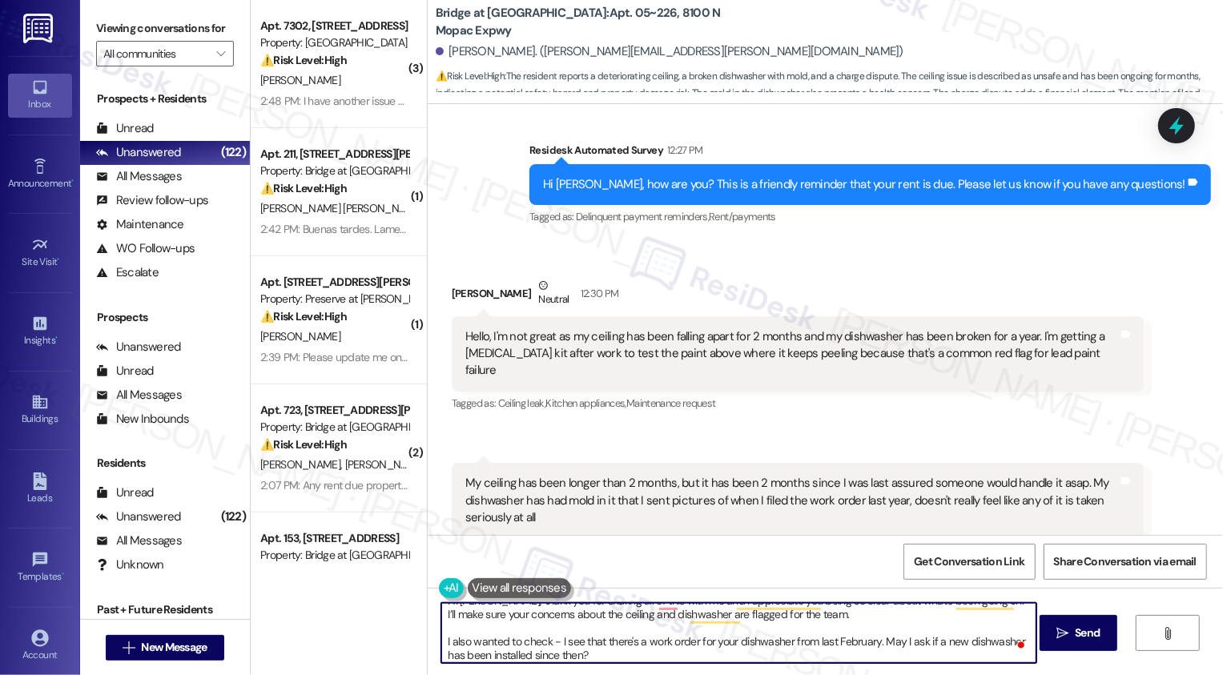
scroll to position [17, 0]
drag, startPoint x: 876, startPoint y: 639, endPoint x: 901, endPoint y: 660, distance: 32.4
click at [901, 660] on textarea "Hi Ian, thank you for sharing all of this with me and I appreciate you being so…" at bounding box center [738, 633] width 595 height 60
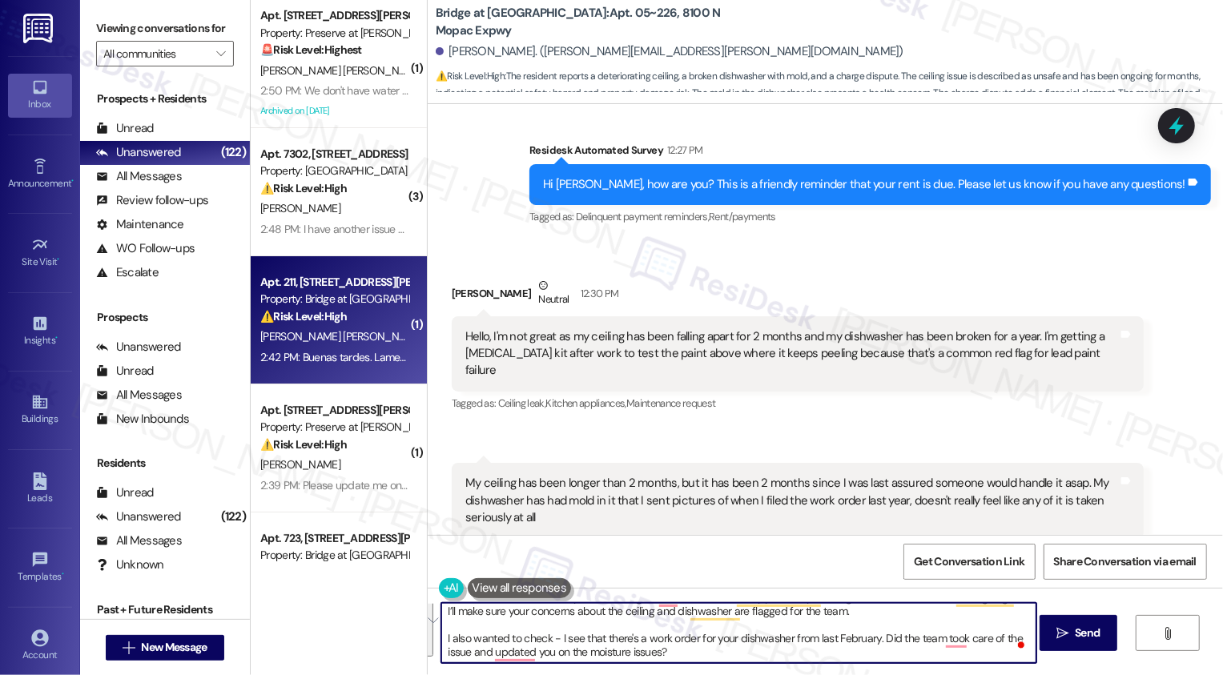
paste textarea "—I really appreciate how clearly you explained what’s been going on. I’ll make …"
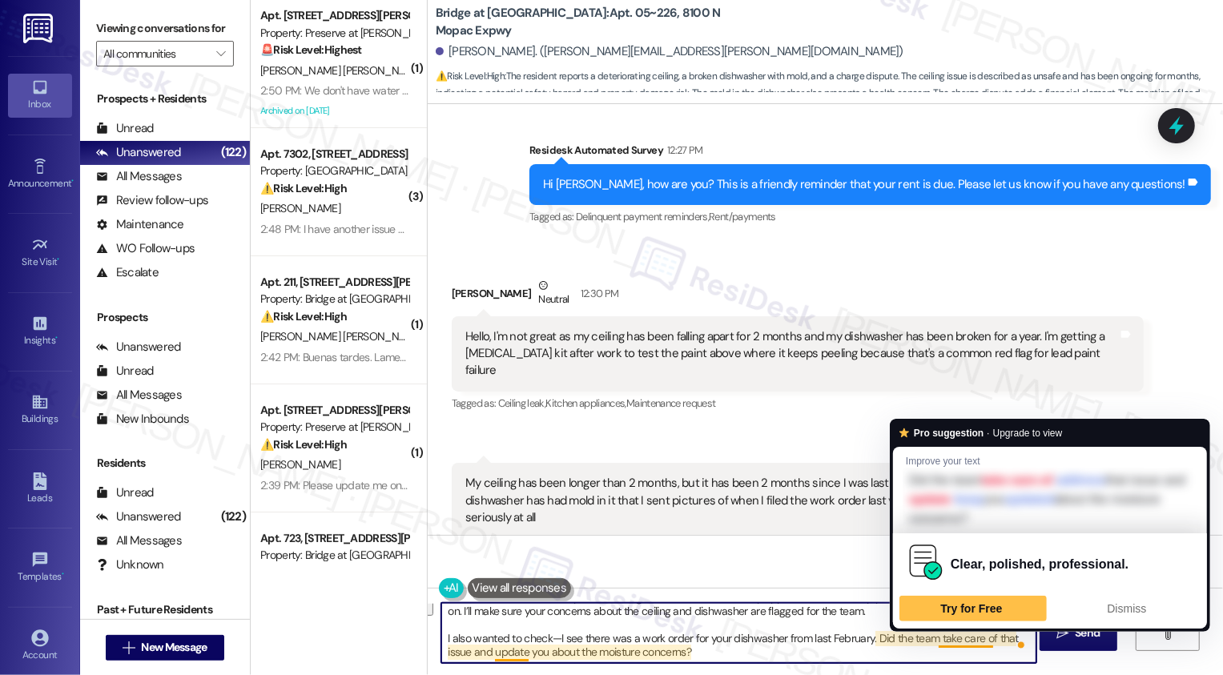
drag, startPoint x: 864, startPoint y: 637, endPoint x: 943, endPoint y: 663, distance: 83.6
click at [943, 663] on textarea "Hi Ian, thank you for sharing all of this with me—I really appreciate how clear…" at bounding box center [738, 633] width 595 height 60
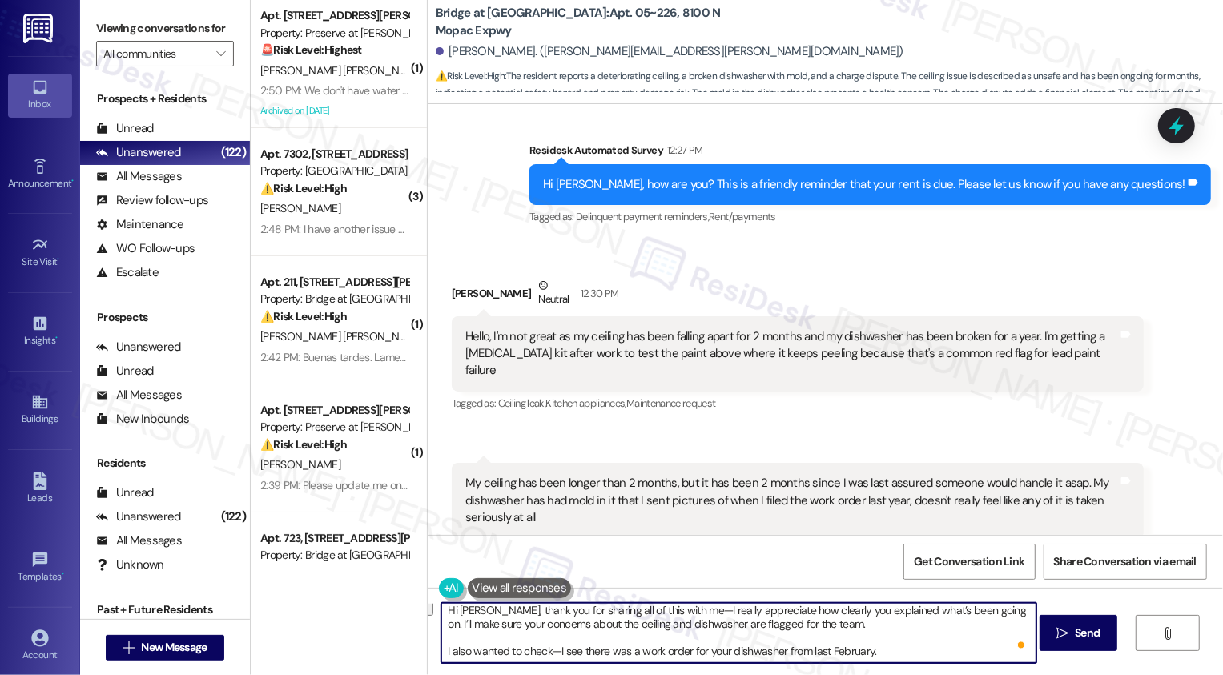
scroll to position [4, 0]
click at [973, 653] on textarea "Hi Ian, thank you for sharing all of this with me—I really appreciate how clear…" at bounding box center [738, 633] width 595 height 60
click at [921, 662] on textarea "Hi Ian, thank you for sharing all of this with me—I really appreciate how clear…" at bounding box center [738, 633] width 595 height 60
click at [911, 642] on textarea "Hi Ian, thank you for sharing all of this with me—I really appreciate how clear…" at bounding box center [738, 633] width 595 height 60
click at [655, 611] on textarea "Hi Ian, thank you for sharing all of this with me—I really appreciate how clear…" at bounding box center [738, 633] width 595 height 60
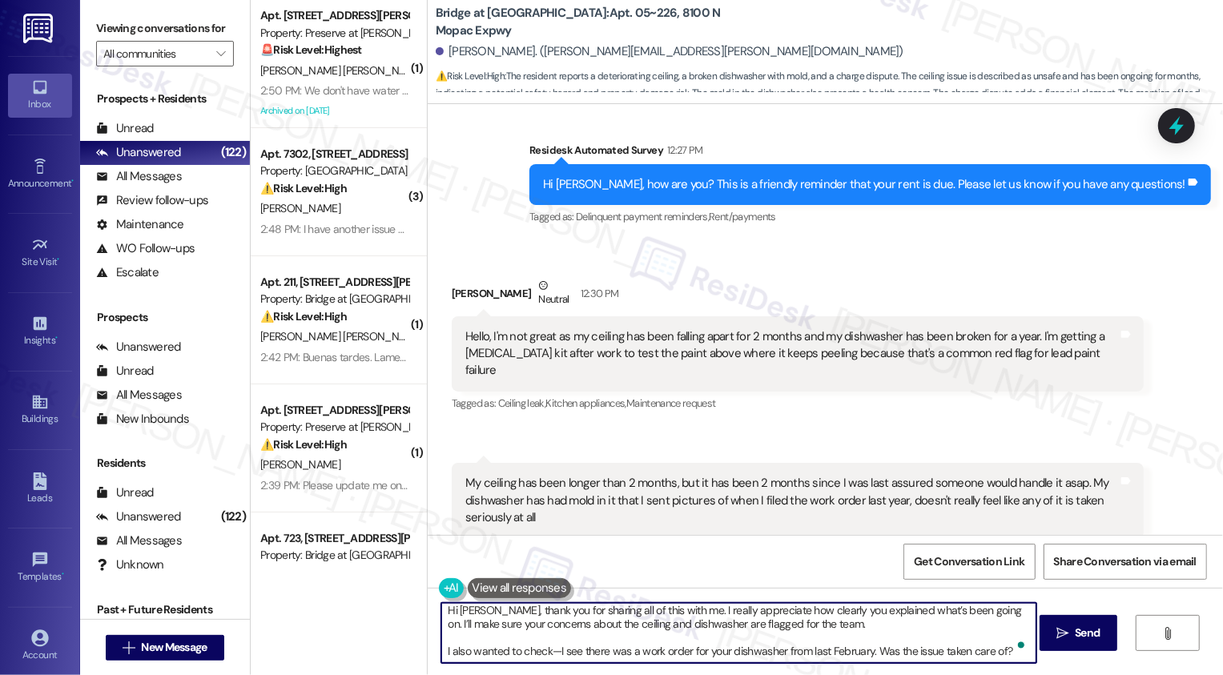
click at [566, 618] on textarea "Hi Ian, thank you for sharing all of this with me. I really appreciate how clea…" at bounding box center [738, 633] width 595 height 60
click at [633, 621] on textarea "Hi Ian, thank you for sharing all of this with me. I really appreciate how clea…" at bounding box center [738, 633] width 595 height 60
click at [545, 652] on textarea "Hi Ian, thank you for sharing all of this with me. I really appreciate how clea…" at bounding box center [738, 633] width 595 height 60
click at [625, 649] on textarea "Hi Ian, thank you for sharing all of this with me. I really appreciate how clea…" at bounding box center [738, 633] width 595 height 60
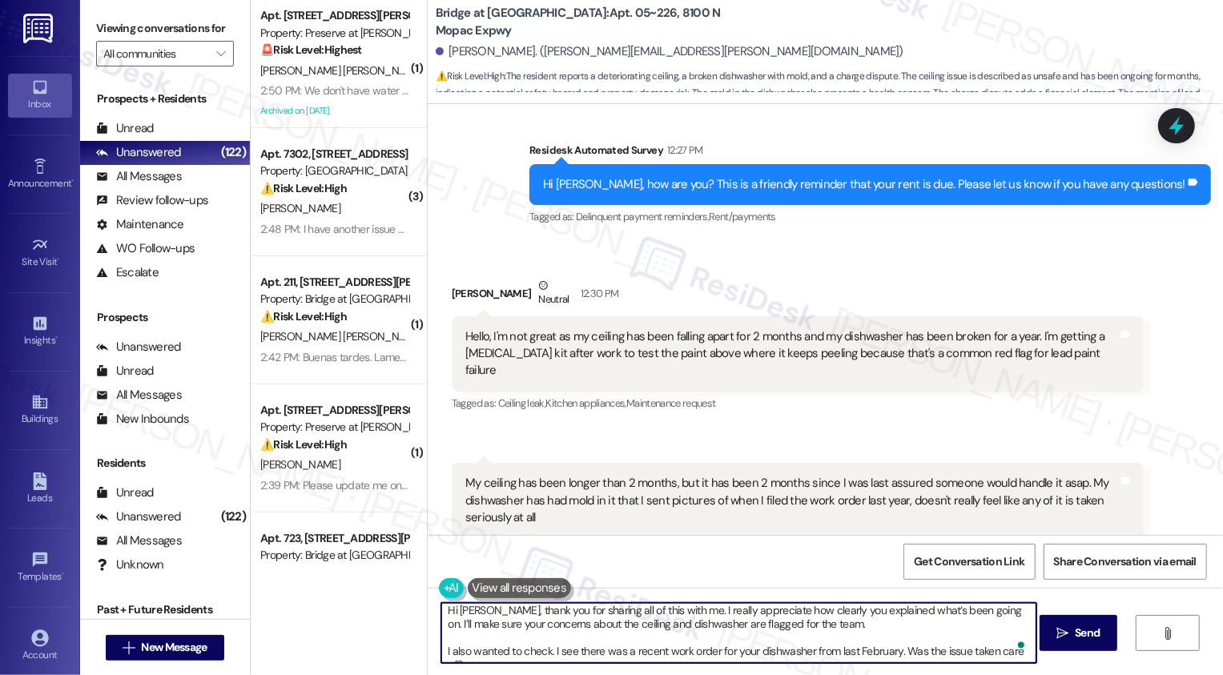
scroll to position [17, 0]
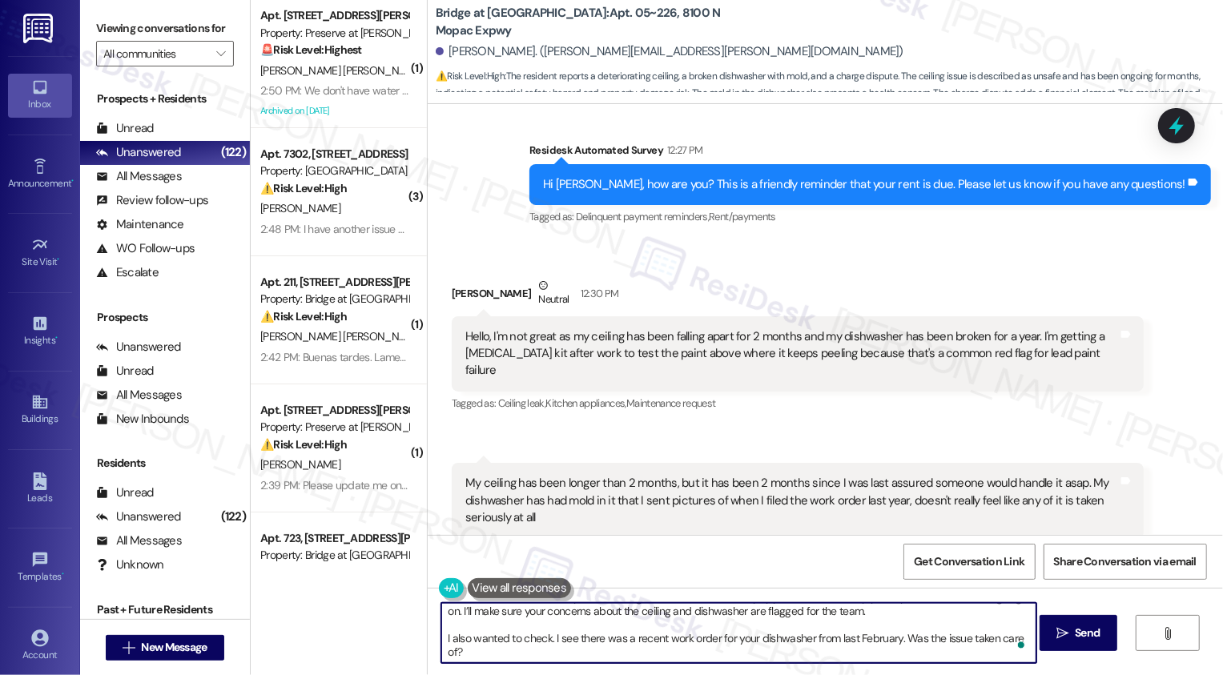
click at [813, 643] on textarea "Hi Ian, thank you for sharing all of this with me. I really appreciate how clea…" at bounding box center [738, 633] width 595 height 60
click at [873, 643] on textarea "Hi Ian, thank you for sharing all of this with me. I really appreciate how clea…" at bounding box center [738, 633] width 595 height 60
click at [898, 647] on textarea "Hi Ian, thank you for sharing all of this with me. I really appreciate how clea…" at bounding box center [738, 633] width 595 height 60
click at [916, 643] on textarea "Hi Ian, thank you for sharing all of this with me. I really appreciate how clea…" at bounding box center [738, 633] width 595 height 60
click at [934, 643] on textarea "Hi Ian, thank you for sharing all of this with me. I really appreciate how clea…" at bounding box center [738, 633] width 595 height 60
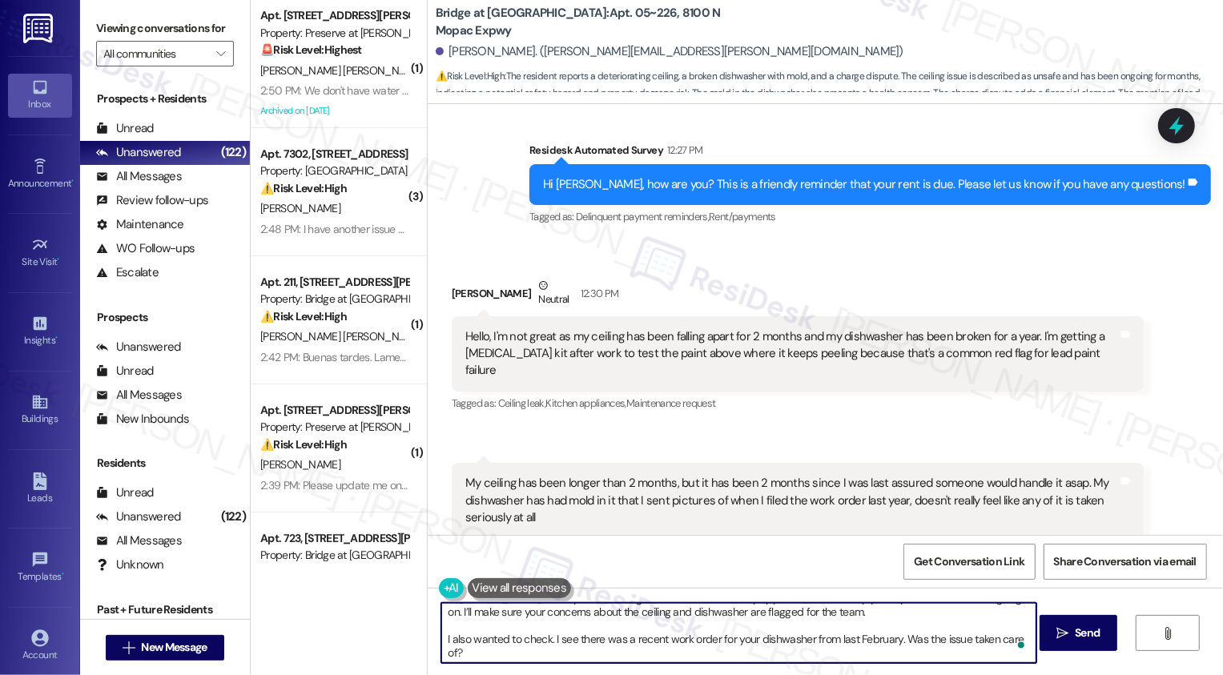
scroll to position [0, 0]
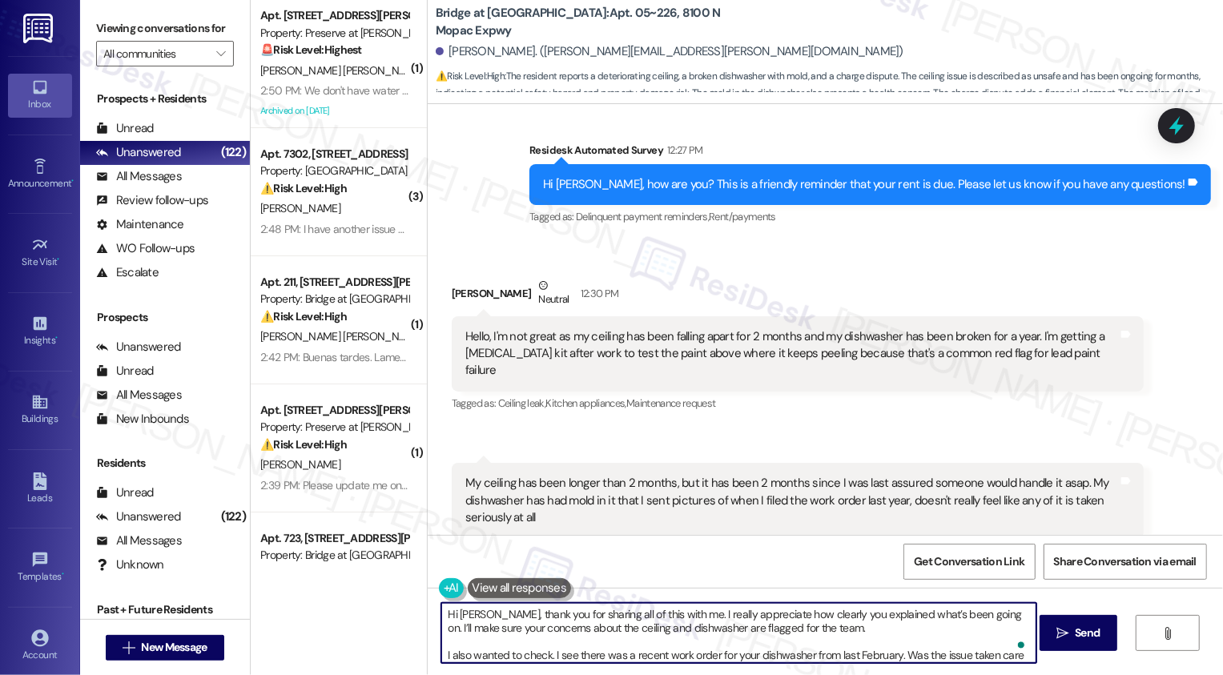
click at [925, 635] on textarea "Hi Ian, thank you for sharing all of this with me. I really appreciate how clea…" at bounding box center [738, 633] width 595 height 60
type textarea "Hi Ian, thank you for sharing all of this with me. I really appreciate how clea…"
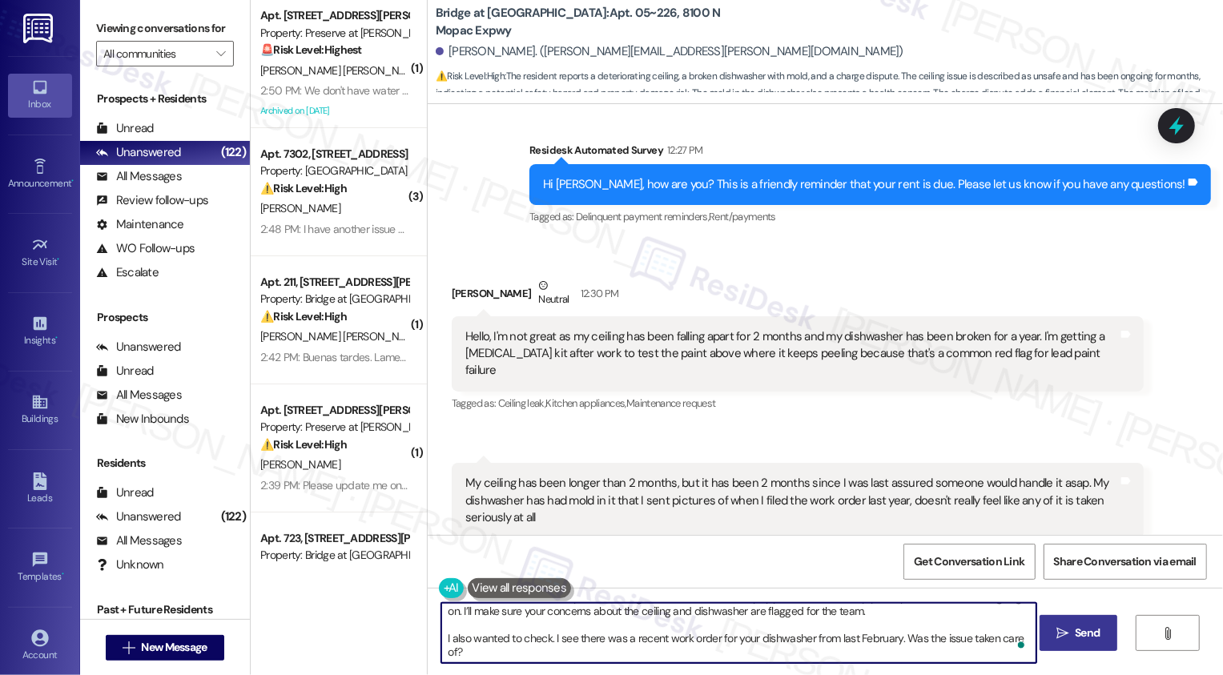
click at [1084, 640] on span "Send" at bounding box center [1087, 633] width 25 height 17
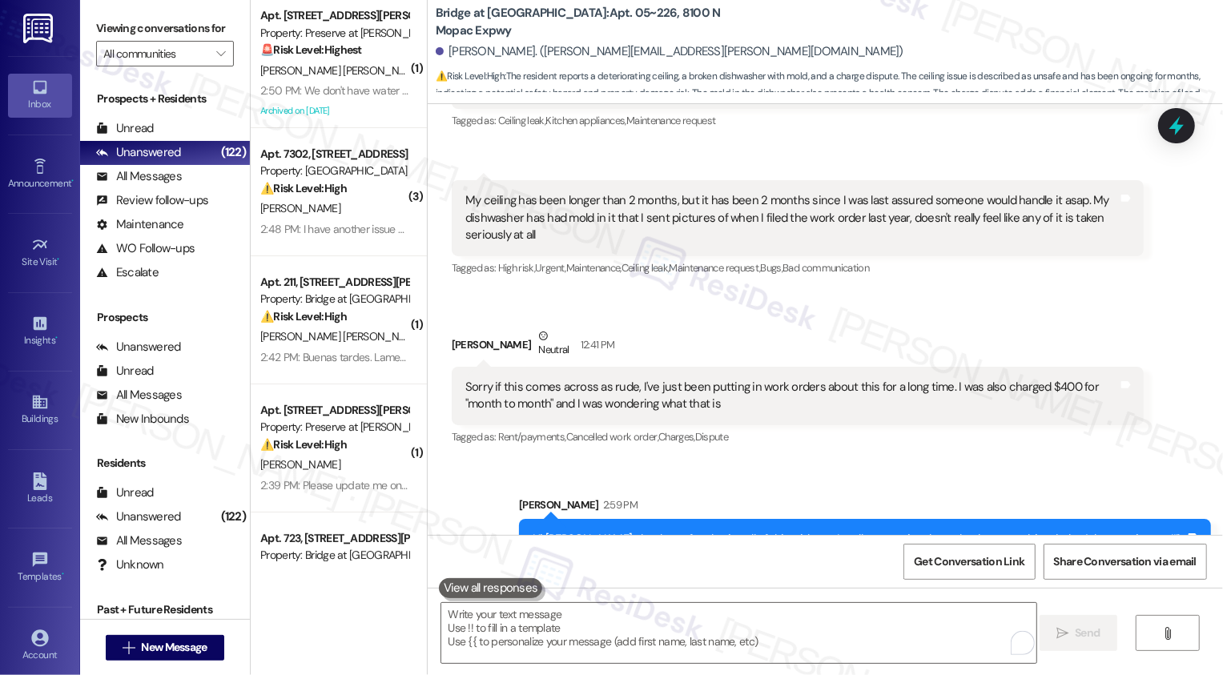
scroll to position [6376, 0]
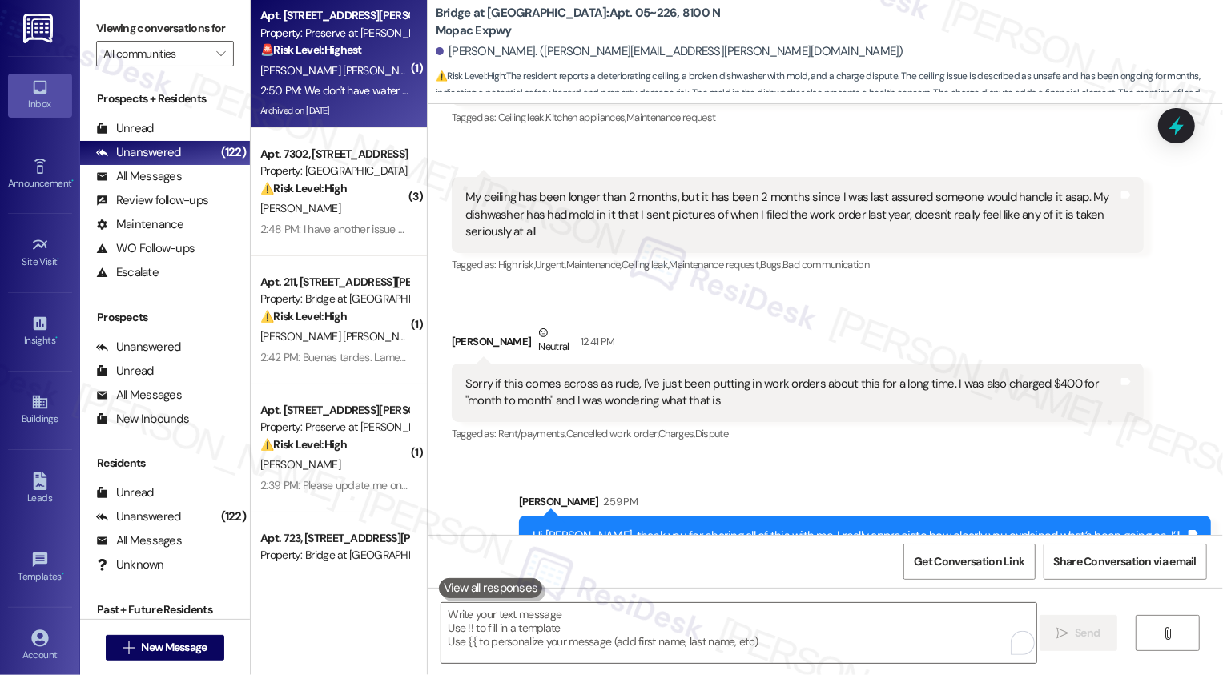
click at [345, 86] on div "2:50 PM: We don't have water in the apartment 2:50 PM: We don't have water in t…" at bounding box center [370, 90] width 220 height 14
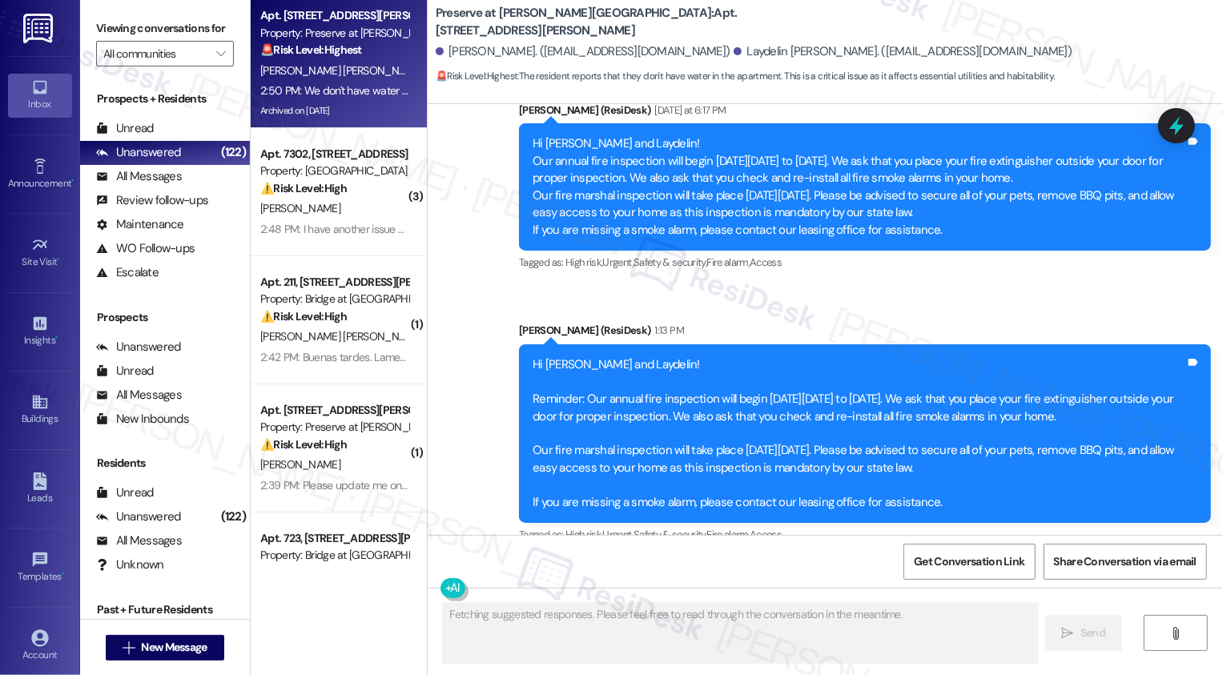
scroll to position [0, 0]
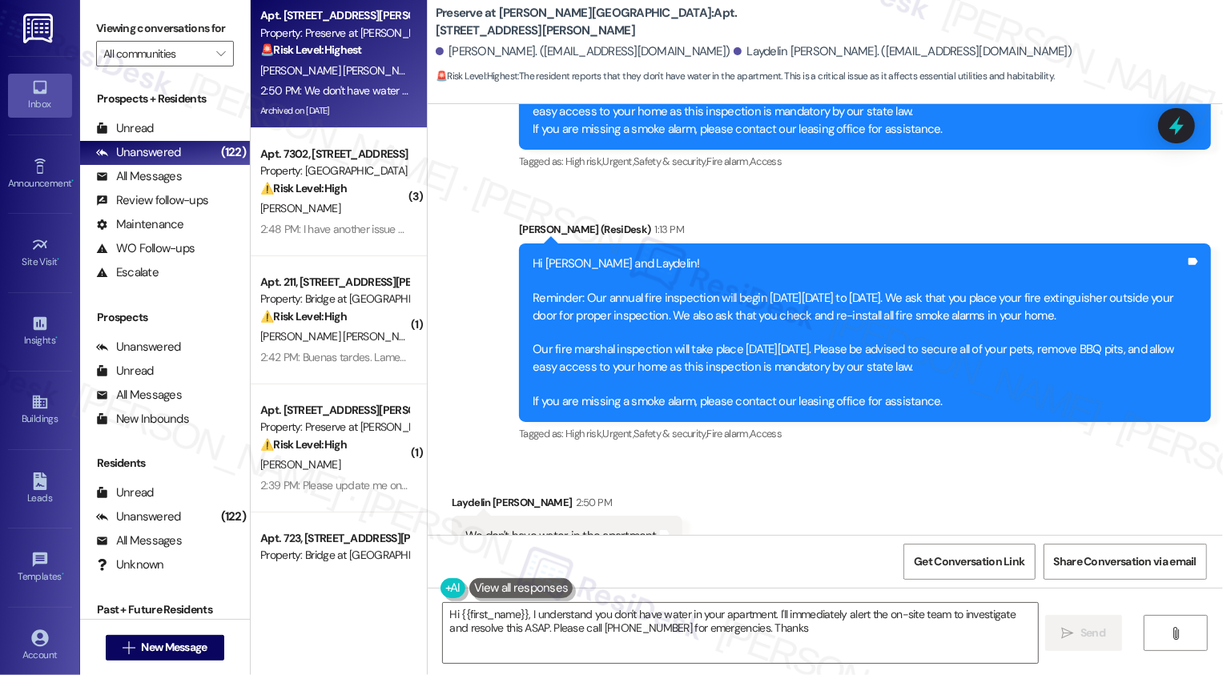
type textarea "Hi {{first_name}}, I understand you don't have water in your apartment. I'll im…"
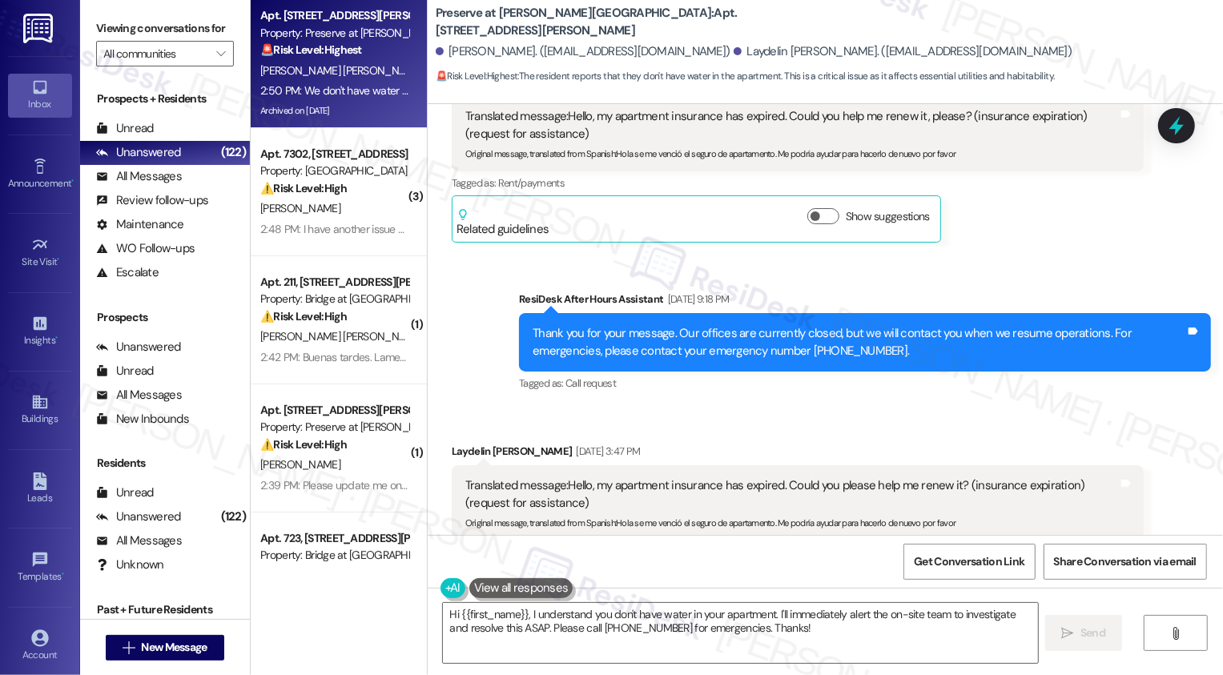
scroll to position [4483, 0]
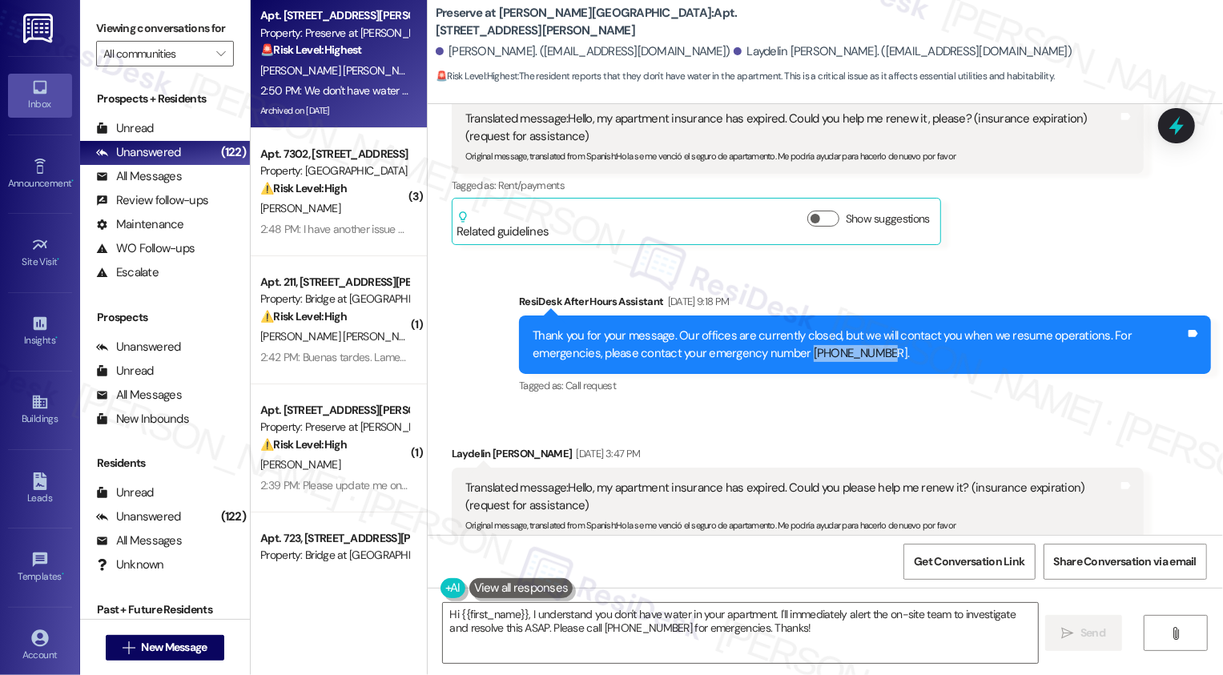
drag, startPoint x: 727, startPoint y: 333, endPoint x: 795, endPoint y: 335, distance: 67.3
click at [795, 336] on div "Thank you for your message. Our offices are currently closed, but we will conta…" at bounding box center [859, 345] width 653 height 34
copy div "512-251-7784"
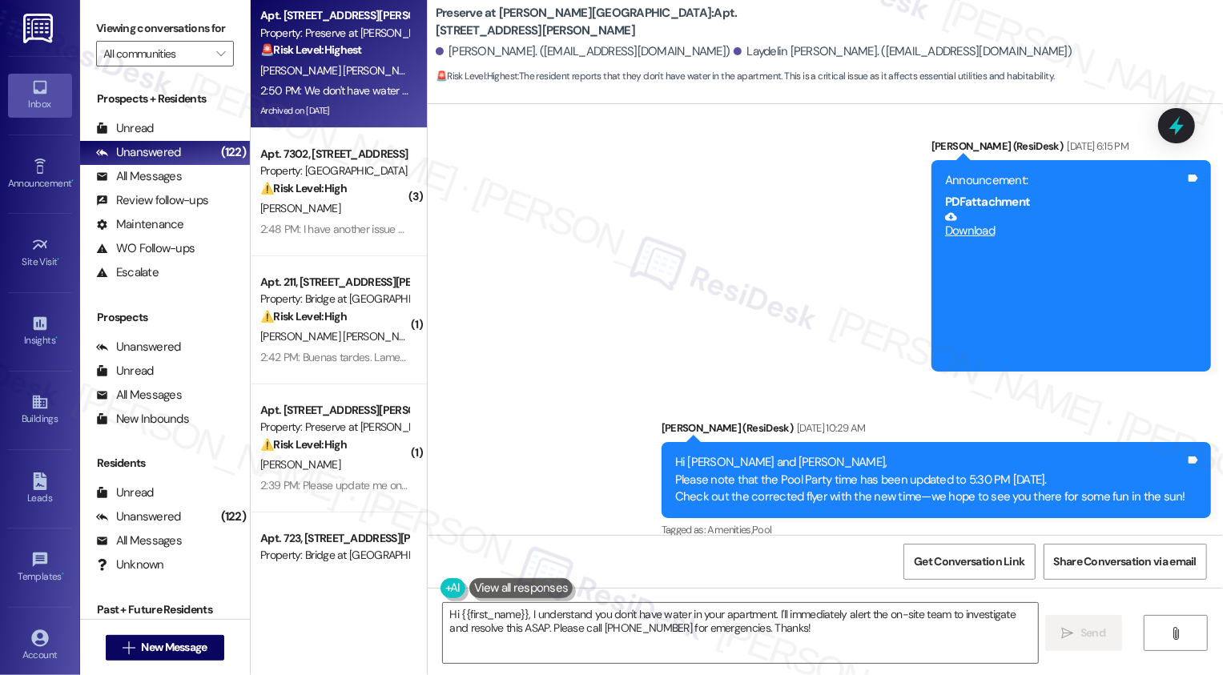
scroll to position [8102, 0]
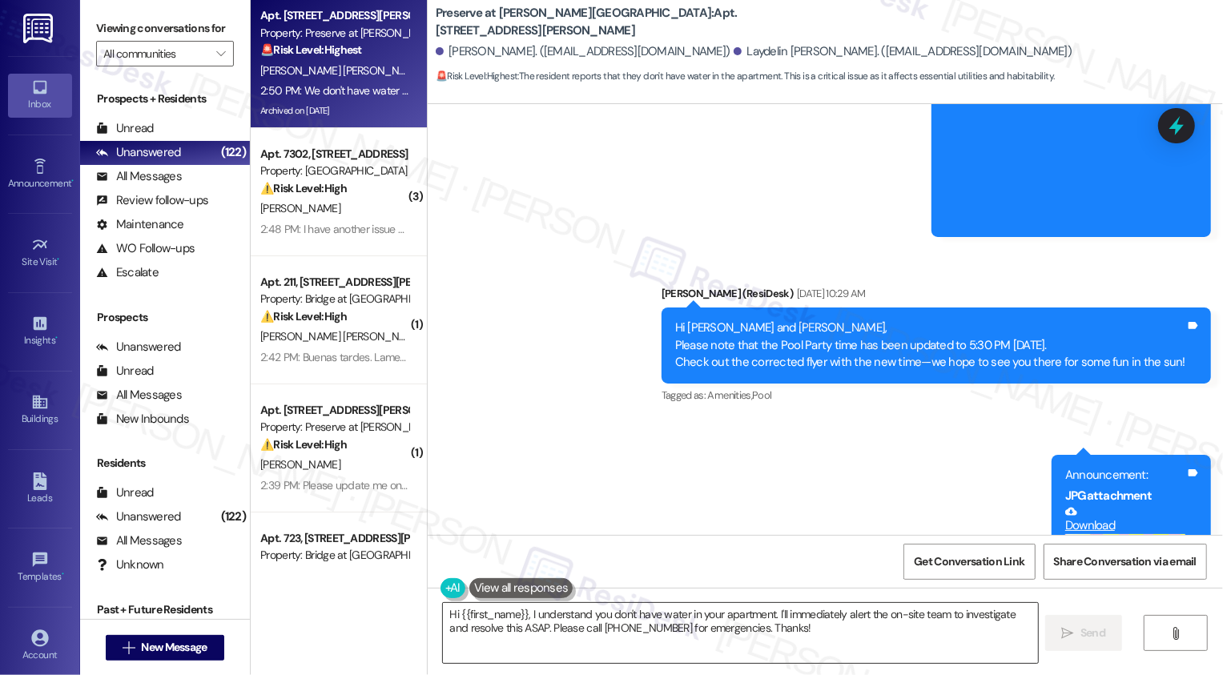
click at [584, 615] on textarea "Hi {{first_name}}, I understand you don't have water in your apartment. I'll im…" at bounding box center [740, 633] width 595 height 60
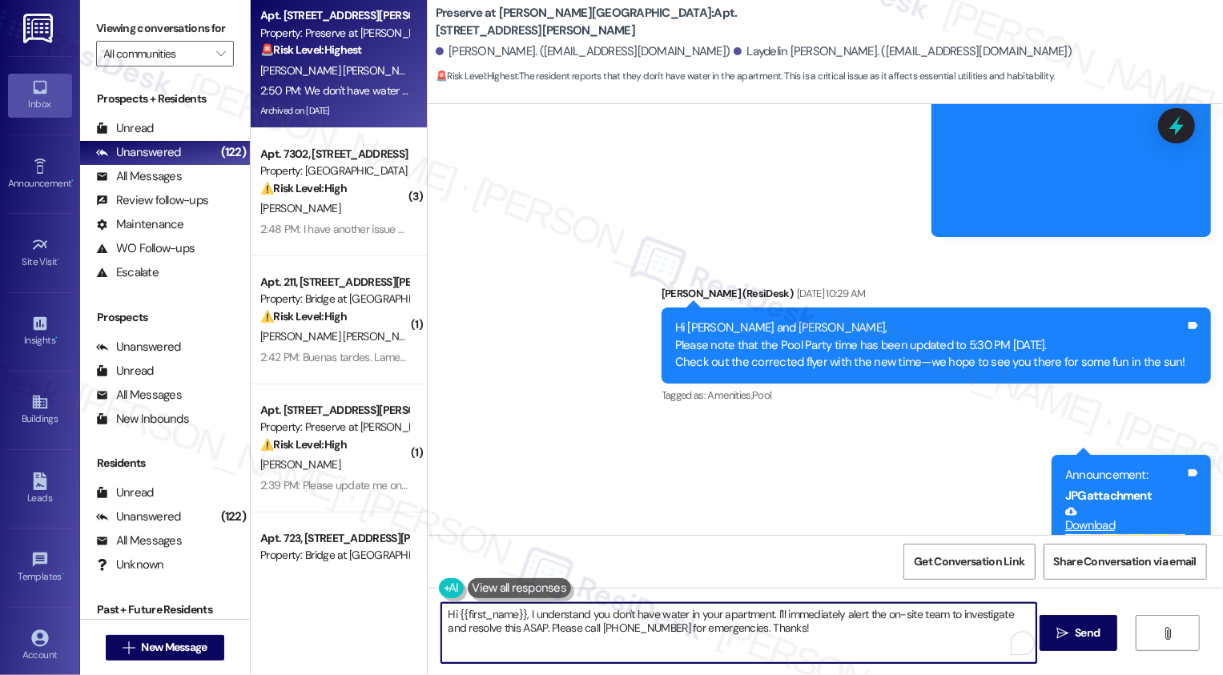
scroll to position [10434, 0]
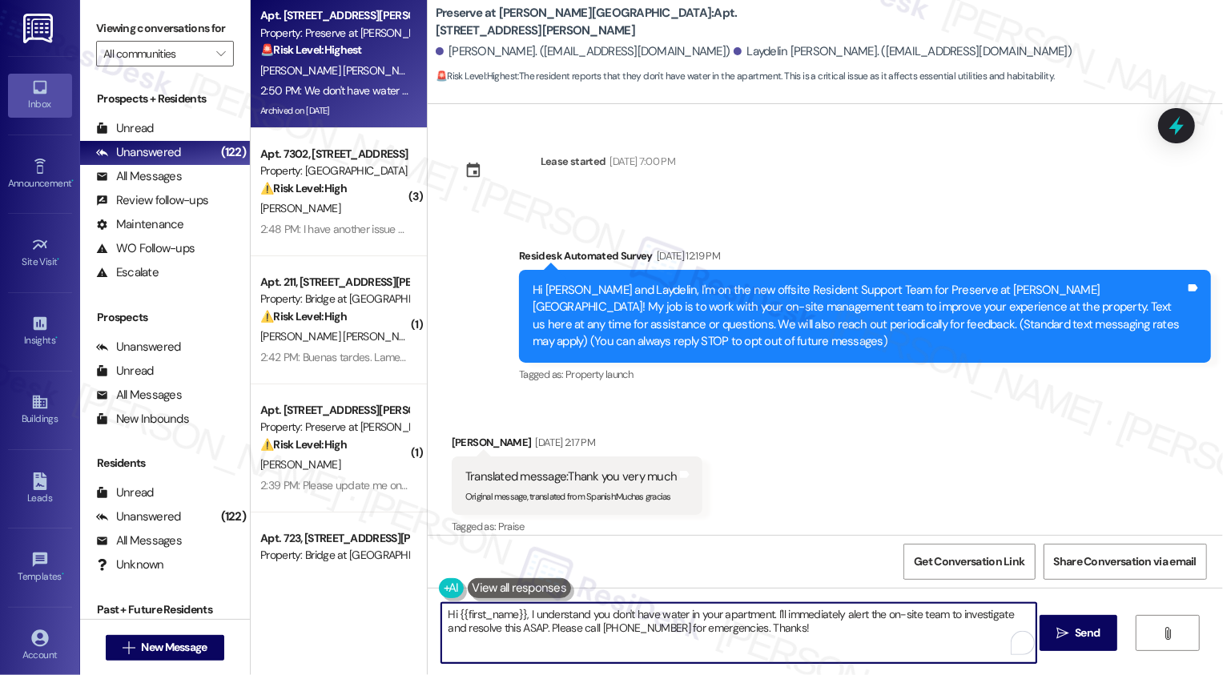
scroll to position [14035, 0]
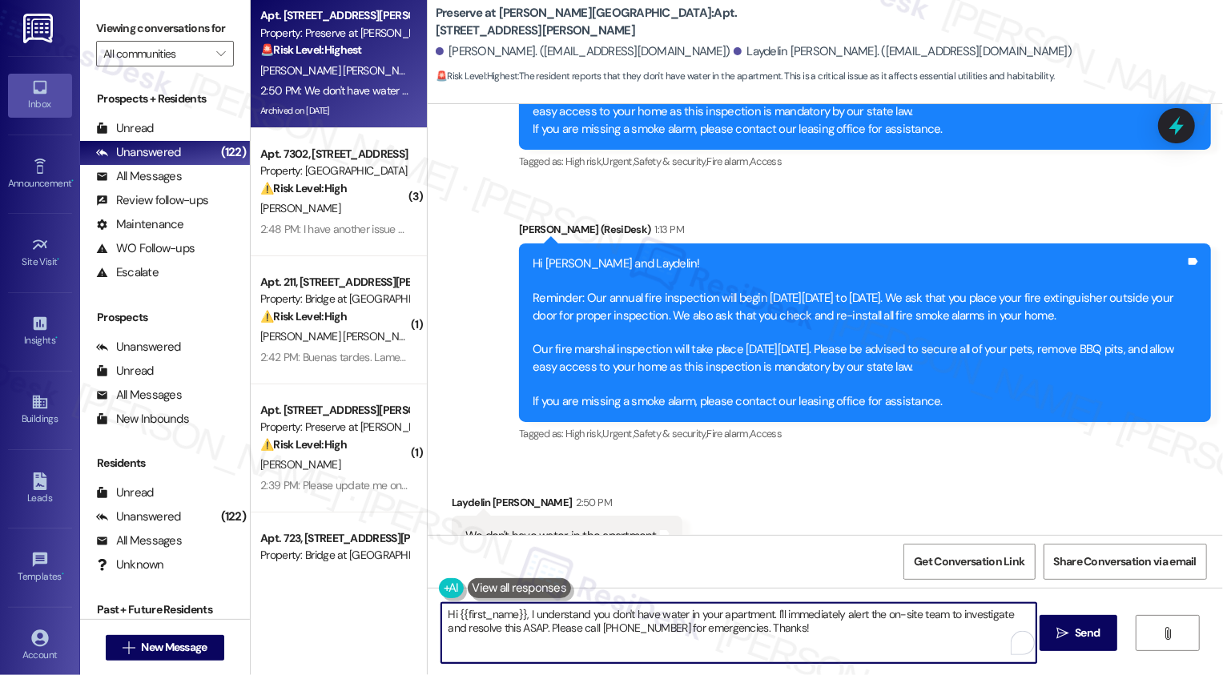
click at [839, 638] on textarea "Hi {{first_name}}, I understand you don't have water in your apartment. I'll im…" at bounding box center [738, 633] width 595 height 60
click at [464, 494] on div "Laydelin [PERSON_NAME] 2:50 PM" at bounding box center [567, 505] width 231 height 22
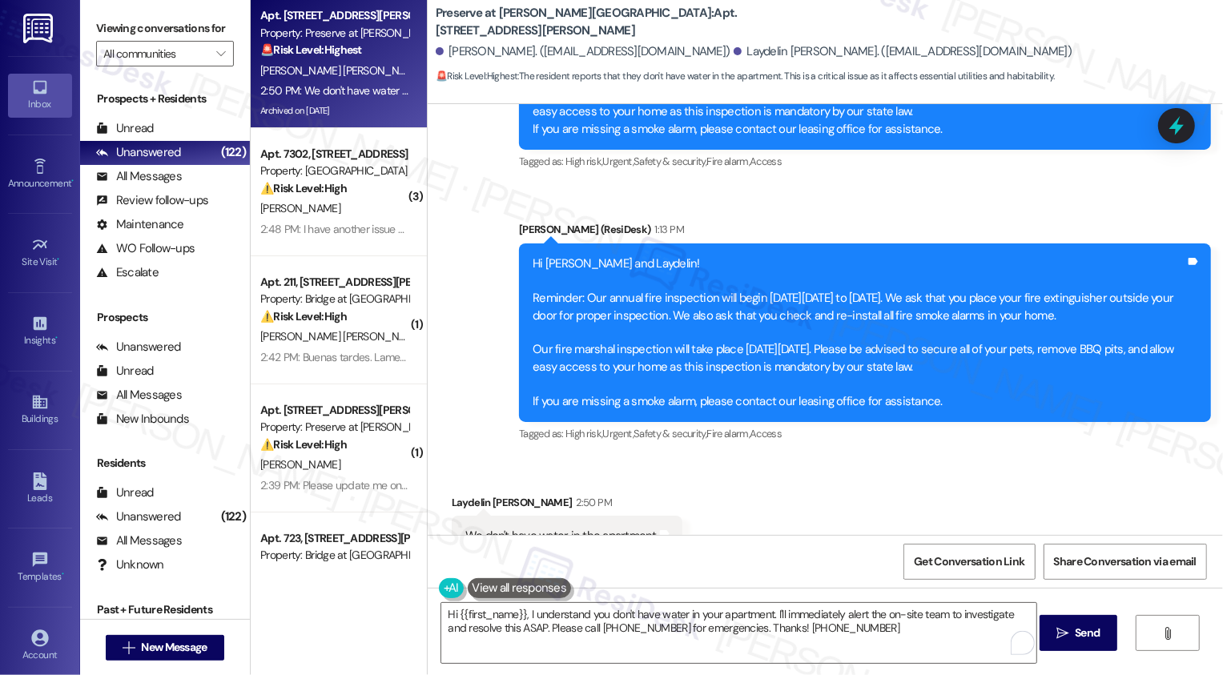
click at [457, 494] on div "Laydelin [PERSON_NAME] 2:50 PM" at bounding box center [567, 505] width 231 height 22
copy div "Laydelin"
click at [496, 618] on textarea "Hi {{first_name}}, I understand you don't have water in your apartment. I'll im…" at bounding box center [738, 633] width 595 height 60
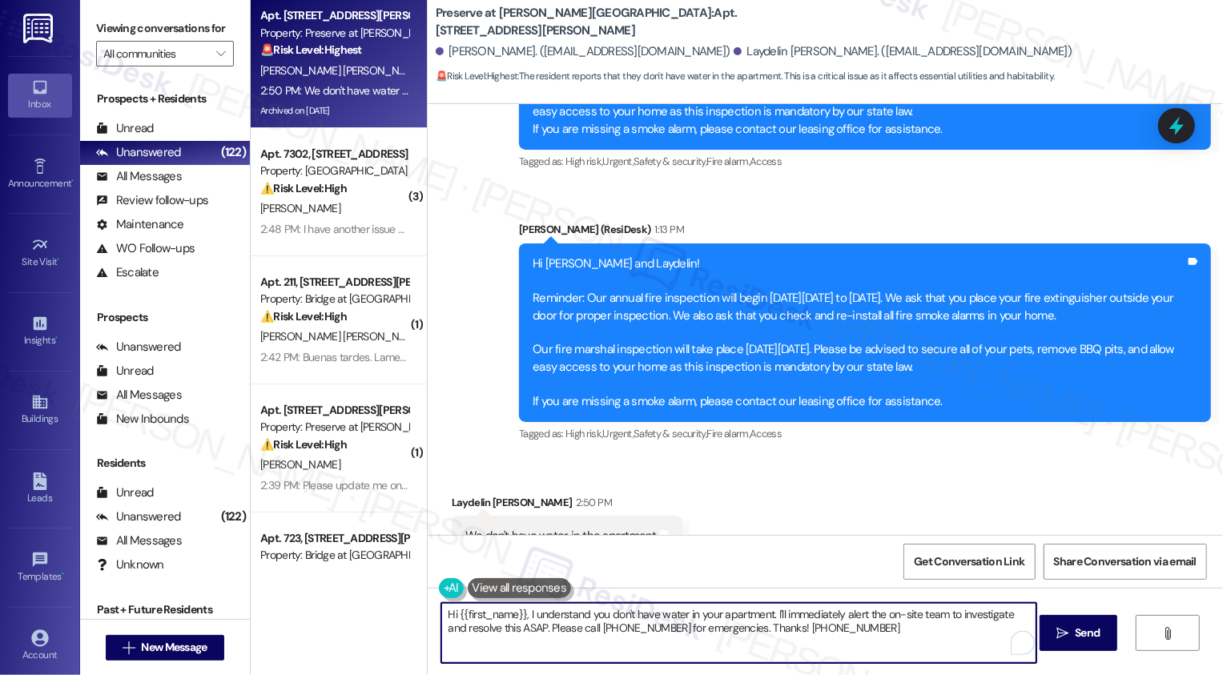
click at [496, 618] on textarea "Hi {{first_name}}, I understand you don't have water in your apartment. I'll im…" at bounding box center [738, 633] width 595 height 60
paste textarea "Laydelin"
drag, startPoint x: 490, startPoint y: 614, endPoint x: 733, endPoint y: 607, distance: 243.6
click at [733, 607] on textarea "Hi [PERSON_NAME], I understand you don't have water in your apartment. I'll imm…" at bounding box center [738, 633] width 595 height 60
click at [675, 615] on textarea "Hi [PERSON_NAME], I understand you don't have water in your apartment. I'll imm…" at bounding box center [738, 633] width 595 height 60
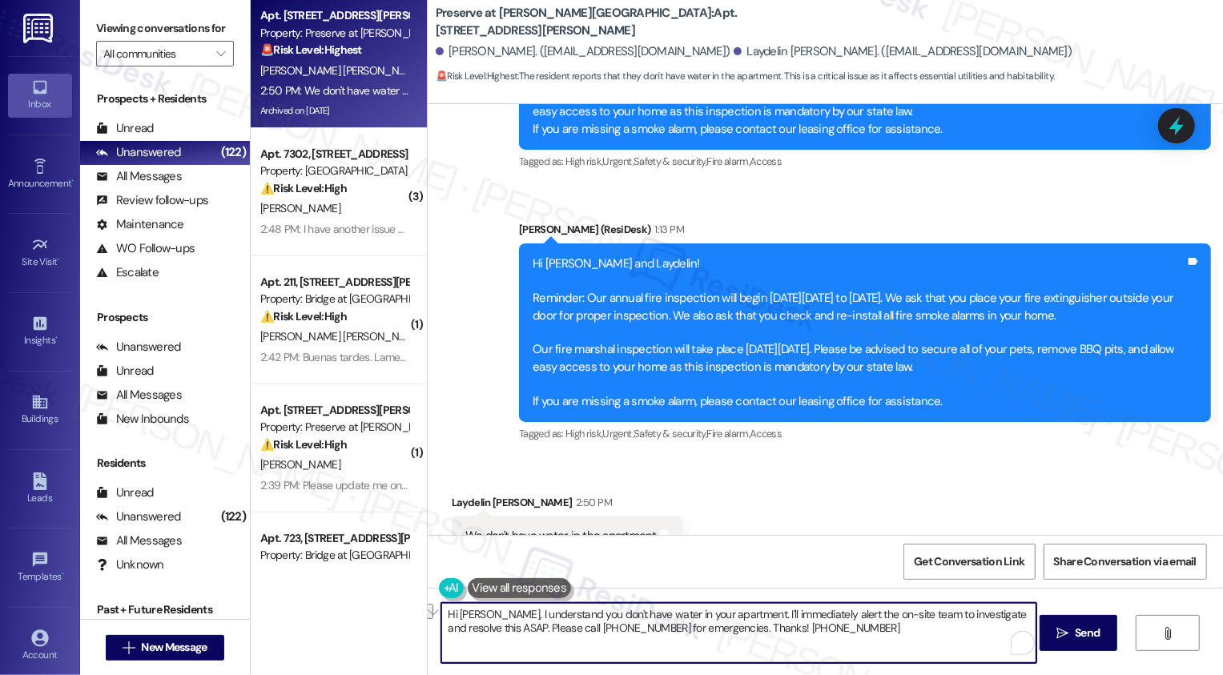
drag, startPoint x: 501, startPoint y: 613, endPoint x: 569, endPoint y: 612, distance: 68.1
click at [569, 612] on textarea "Hi [PERSON_NAME], I understand you don't have water in your apartment. I'll imm…" at bounding box center [738, 633] width 595 height 60
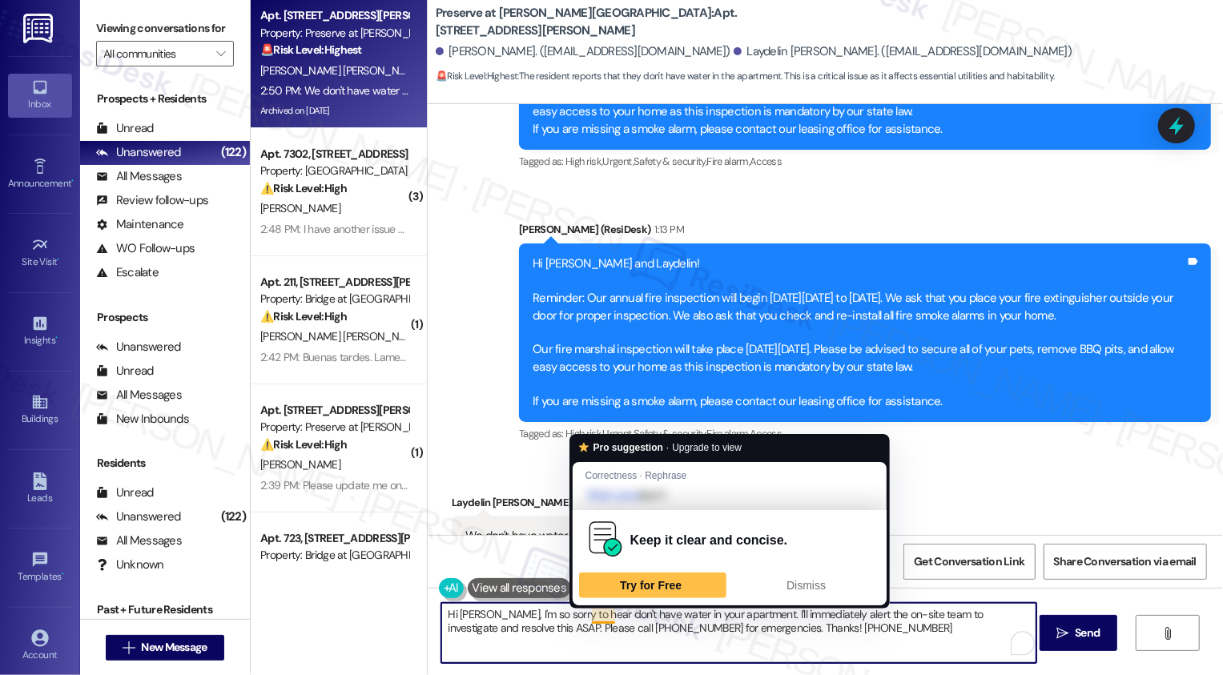
click at [580, 614] on textarea "Hi [PERSON_NAME], I'm so sorry to hear don't have water in your apartment. I'll…" at bounding box center [738, 633] width 595 height 60
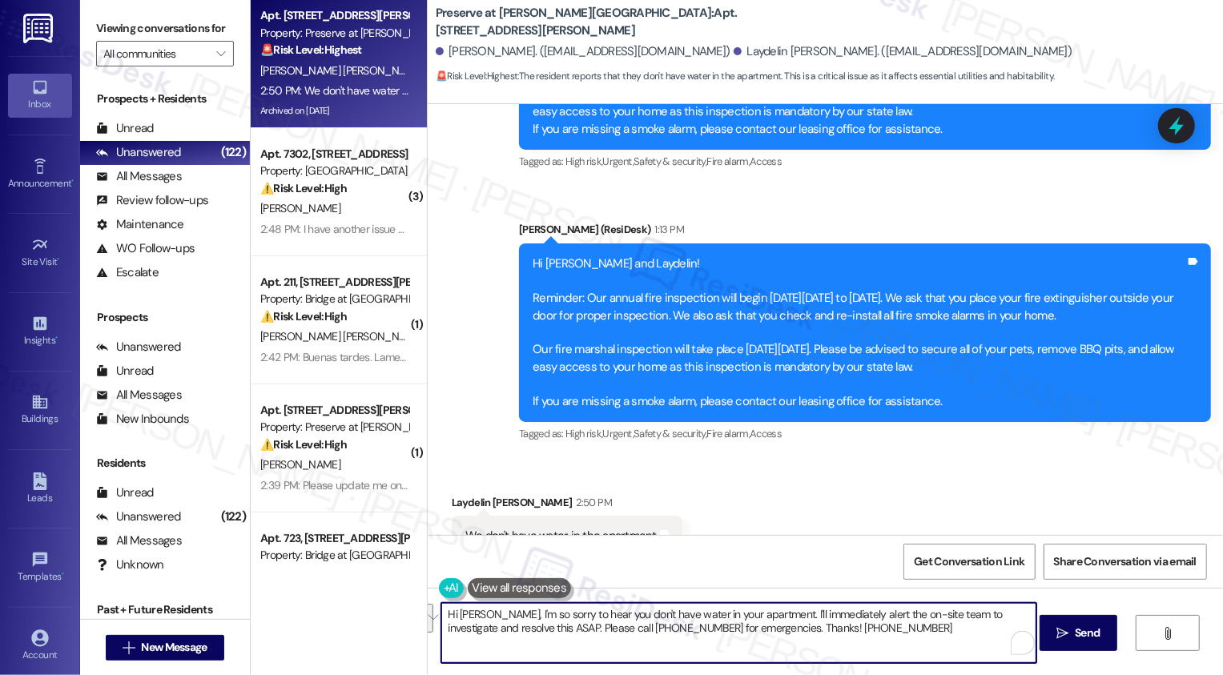
drag, startPoint x: 768, startPoint y: 614, endPoint x: 517, endPoint y: 635, distance: 251.6
click at [517, 635] on textarea "Hi [PERSON_NAME], I'm so sorry to hear you don't have water in your apartment. …" at bounding box center [738, 633] width 595 height 60
click at [958, 617] on textarea "Hi [PERSON_NAME], I'm so sorry to hear you don't have water in your apartment. …" at bounding box center [738, 633] width 595 height 60
drag, startPoint x: 567, startPoint y: 627, endPoint x: 715, endPoint y: 629, distance: 147.4
click at [714, 629] on textarea "Hi [PERSON_NAME], I'm so sorry to hear you don't have water in your apartment. …" at bounding box center [738, 633] width 595 height 60
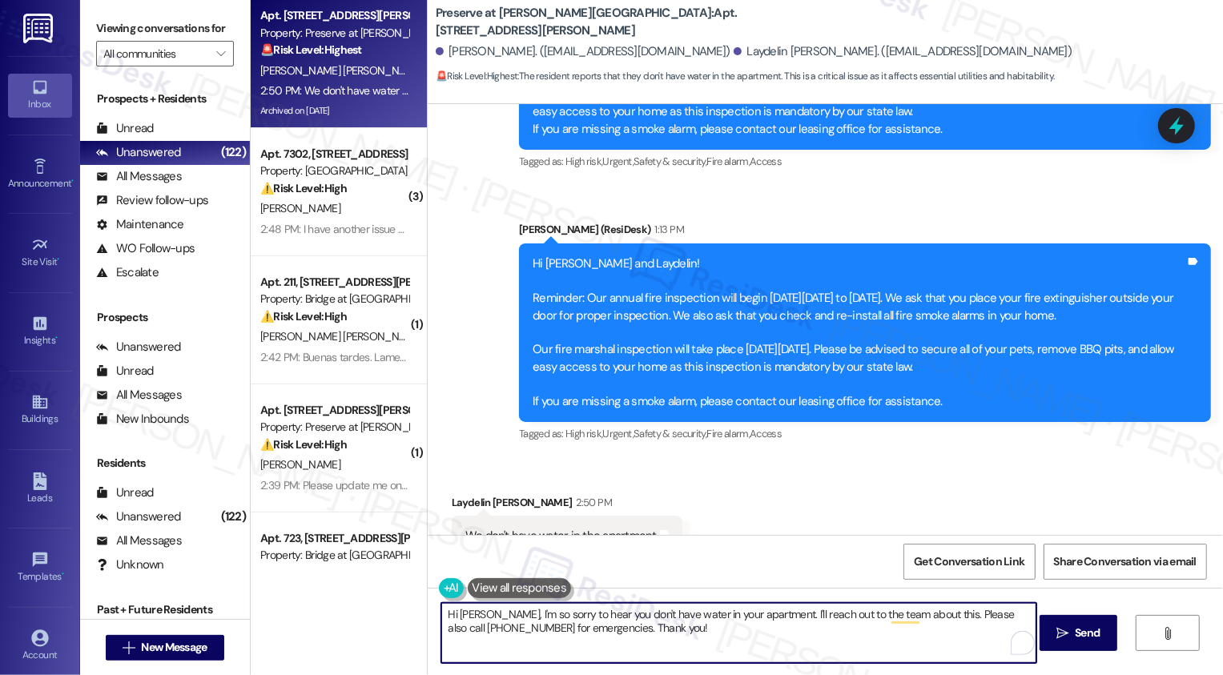
type textarea "Hi [PERSON_NAME], I'm so sorry to hear you don't have water in your apartment. …"
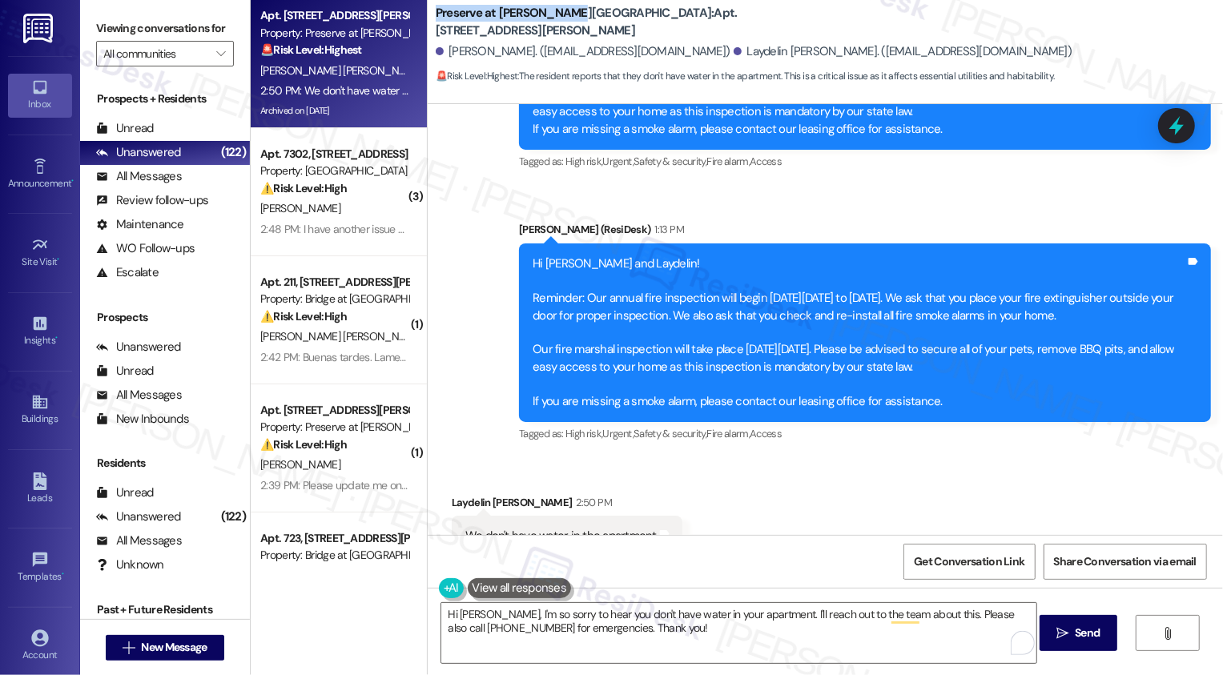
drag, startPoint x: 424, startPoint y: 22, endPoint x: 556, endPoint y: 25, distance: 132.2
click at [555, 25] on div "Preserve at [PERSON_NAME][GEOGRAPHIC_DATA]: Apt. 1206, 1773 [PERSON_NAME] Branc…" at bounding box center [826, 44] width 796 height 81
copy b "Preserve at [PERSON_NAME][GEOGRAPHIC_DATA]"
click at [833, 660] on textarea "Hi [PERSON_NAME], I'm so sorry to hear you don't have water in your apartment. …" at bounding box center [738, 633] width 595 height 60
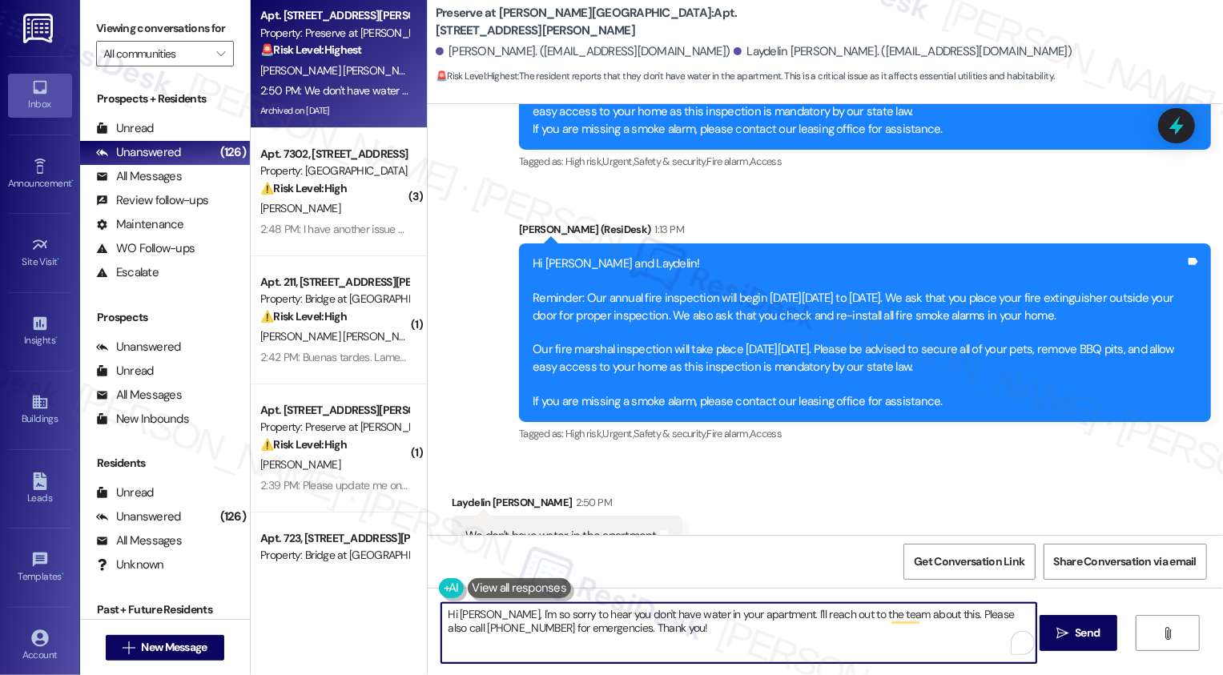
click at [547, 630] on textarea "Hi [PERSON_NAME], I'm so sorry to hear you don't have water in your apartment. …" at bounding box center [738, 633] width 595 height 60
click at [176, 185] on div "All Messages" at bounding box center [139, 176] width 86 height 17
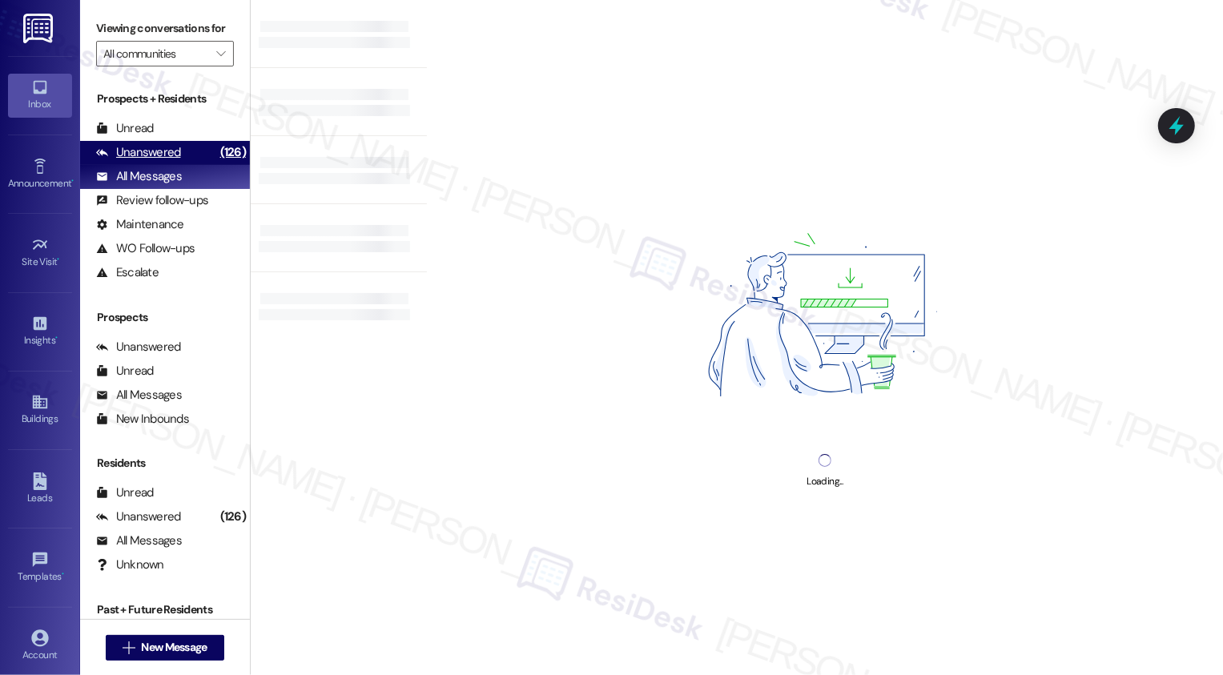
click at [171, 161] on div "Unanswered" at bounding box center [138, 152] width 85 height 17
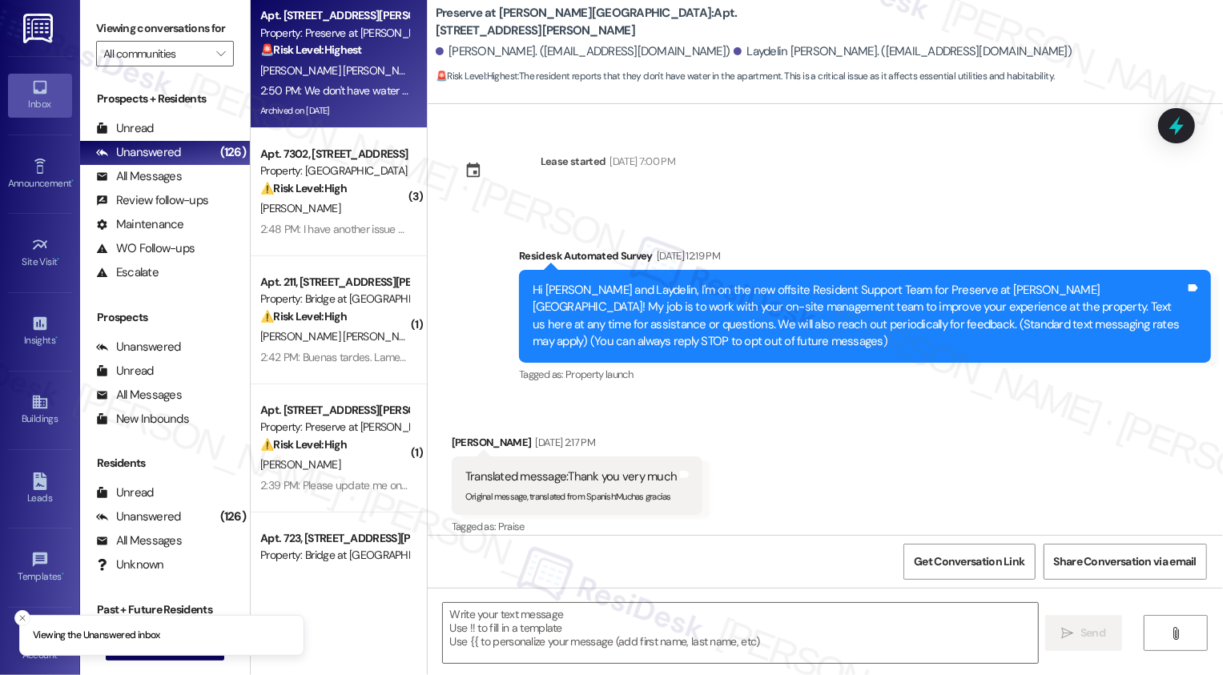
click at [323, 86] on div "2:50 PM: We don't have water in the apartment 2:50 PM: We don't have water in t…" at bounding box center [370, 90] width 220 height 14
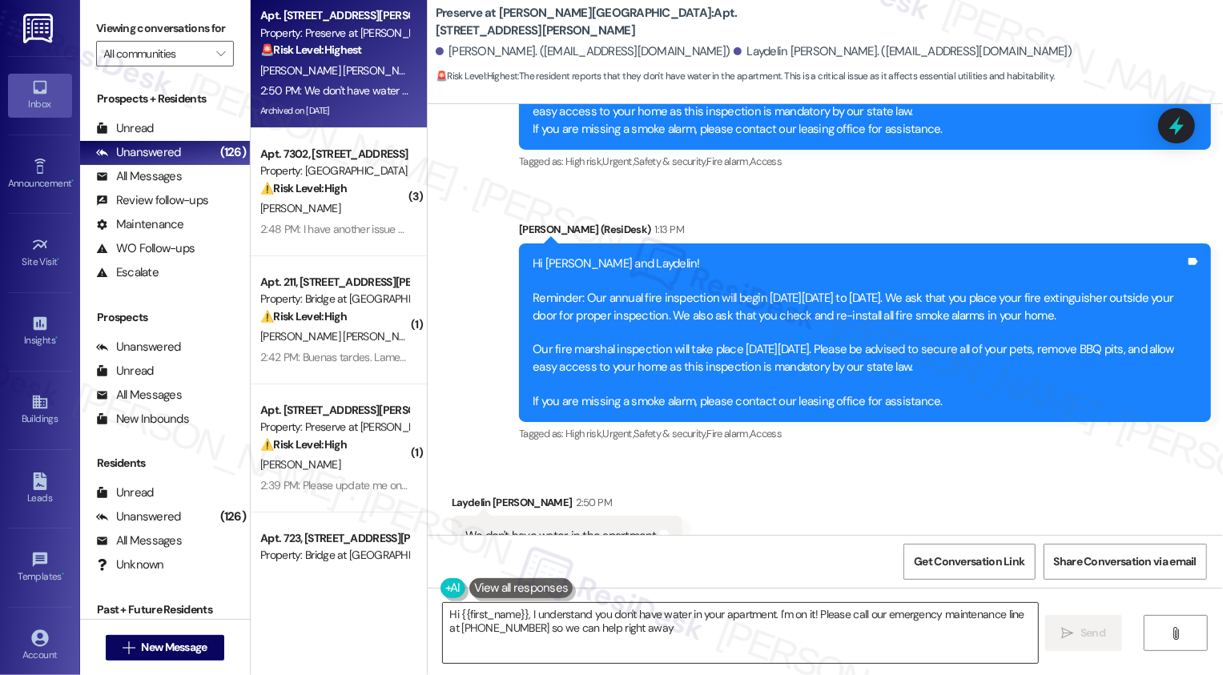
type textarea "Hi {{first_name}}, I understand you don't have water in your apartment. I'm on …"
click at [578, 626] on textarea "Hi {{first_name}}, I understand you don't have water in your apartment. I'm on …" at bounding box center [740, 633] width 595 height 60
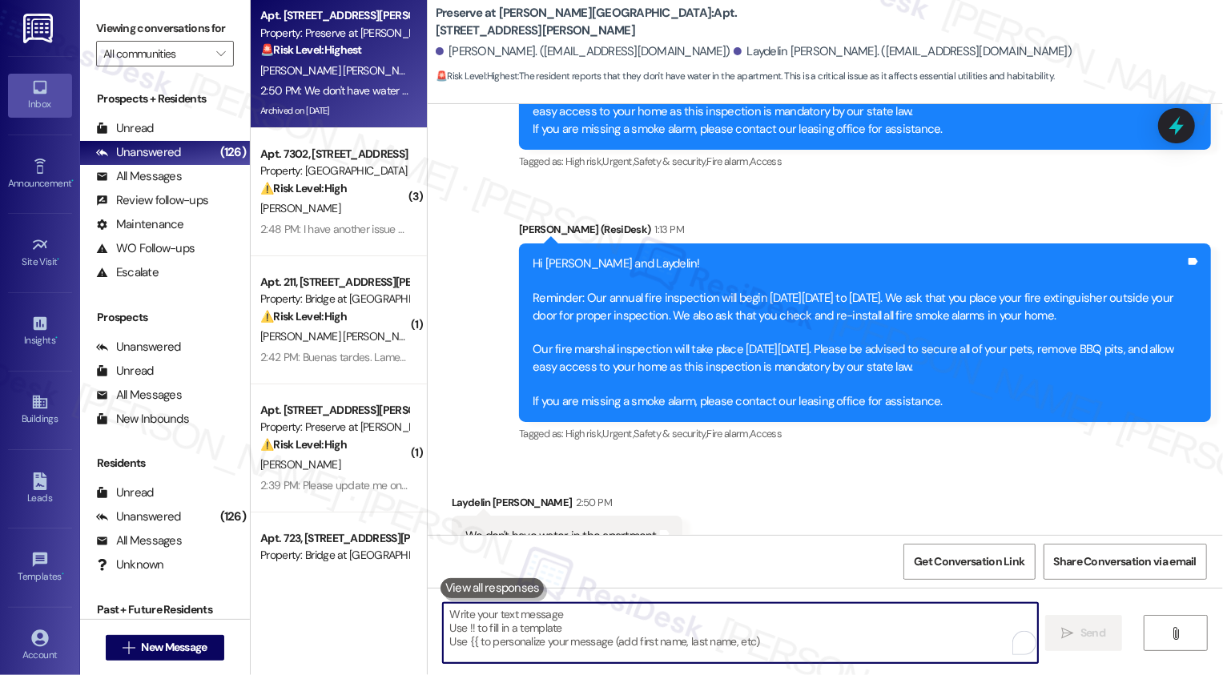
paste textarea "Hi [PERSON_NAME], I'm so sorry to hear you don't have water in your apartment. …"
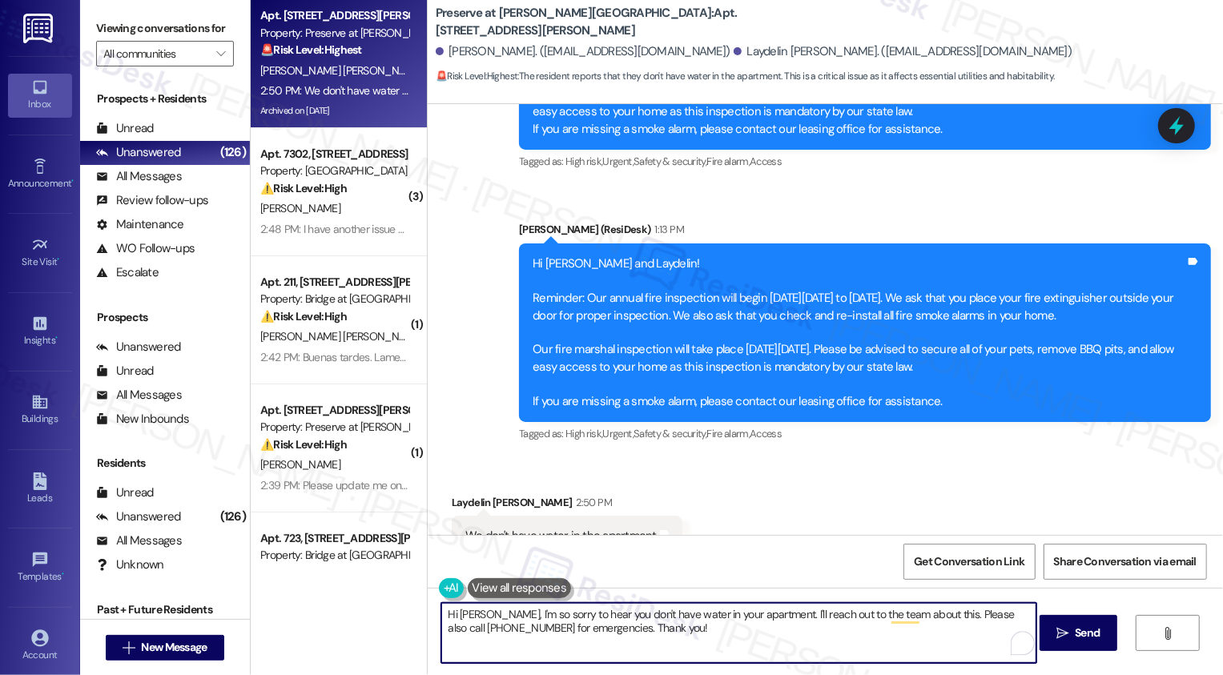
type textarea "Hi [PERSON_NAME], I'm so sorry to hear you don't have water in your apartment. …"
